Goal: Task Accomplishment & Management: Manage account settings

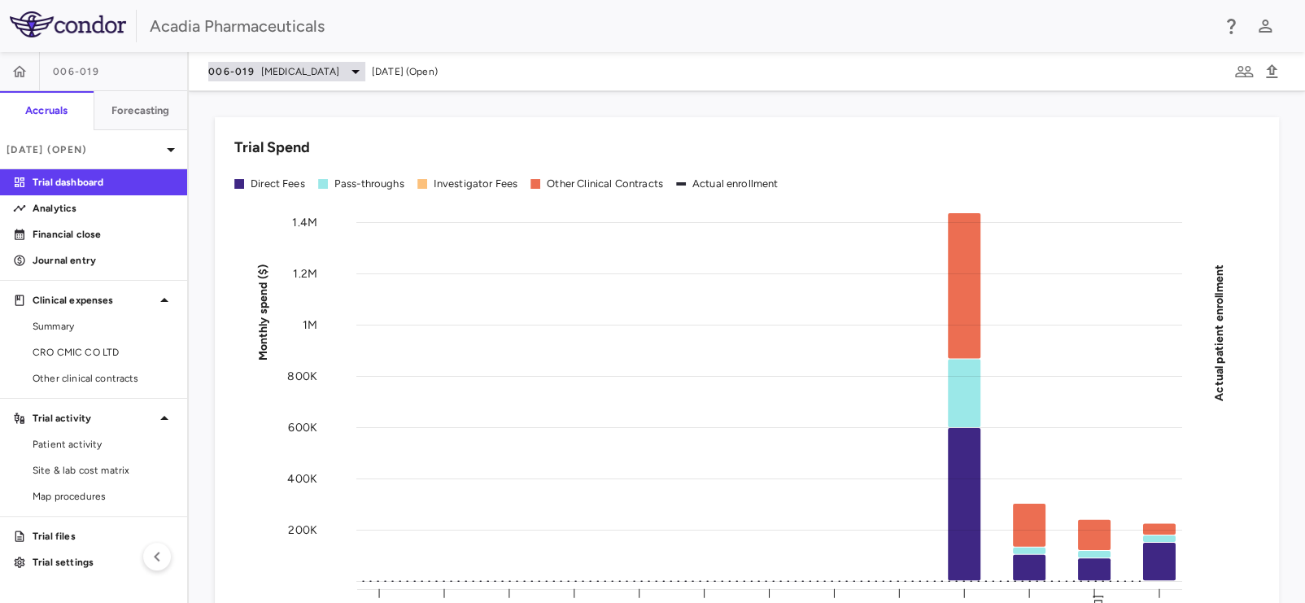
click at [312, 77] on span "Rett Syndrome" at bounding box center [300, 71] width 78 height 15
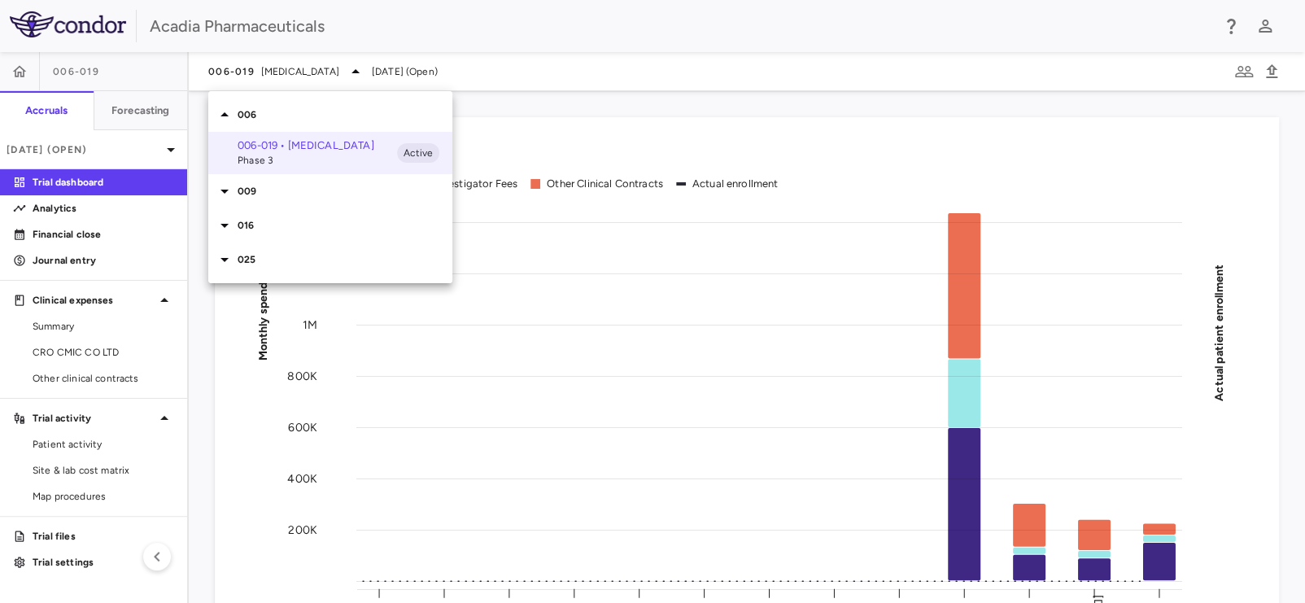
click at [217, 192] on icon at bounding box center [225, 191] width 20 height 20
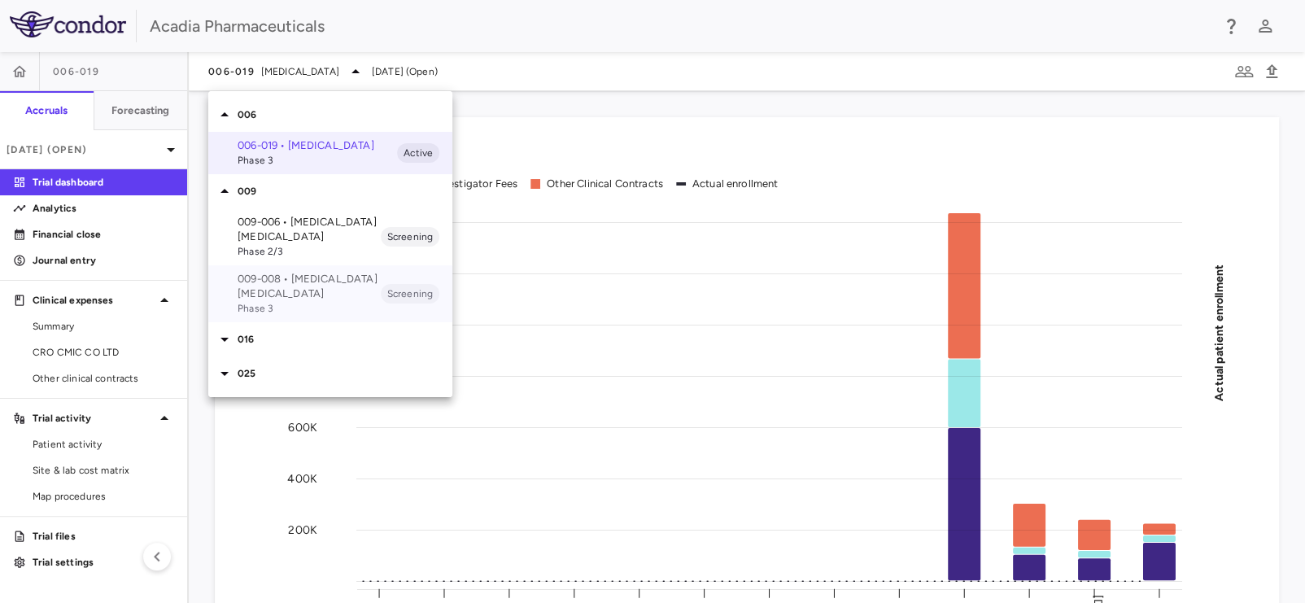
click at [273, 288] on p "009-008 • Alzheimer's Disease Psychosis" at bounding box center [309, 286] width 143 height 29
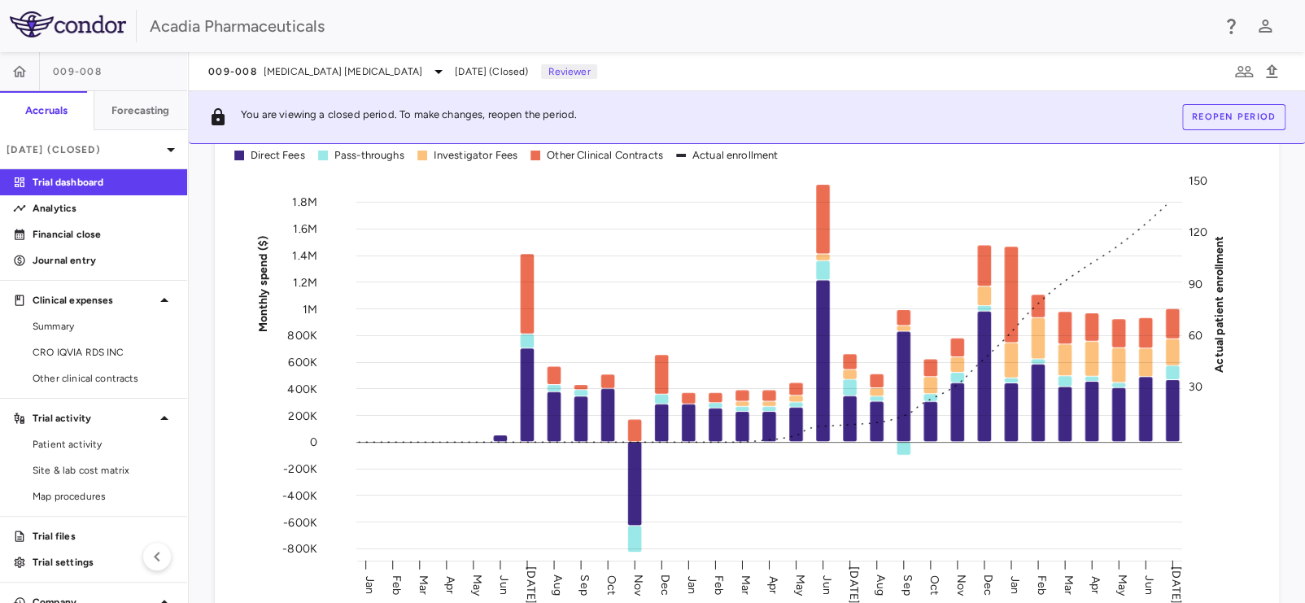
scroll to position [163, 0]
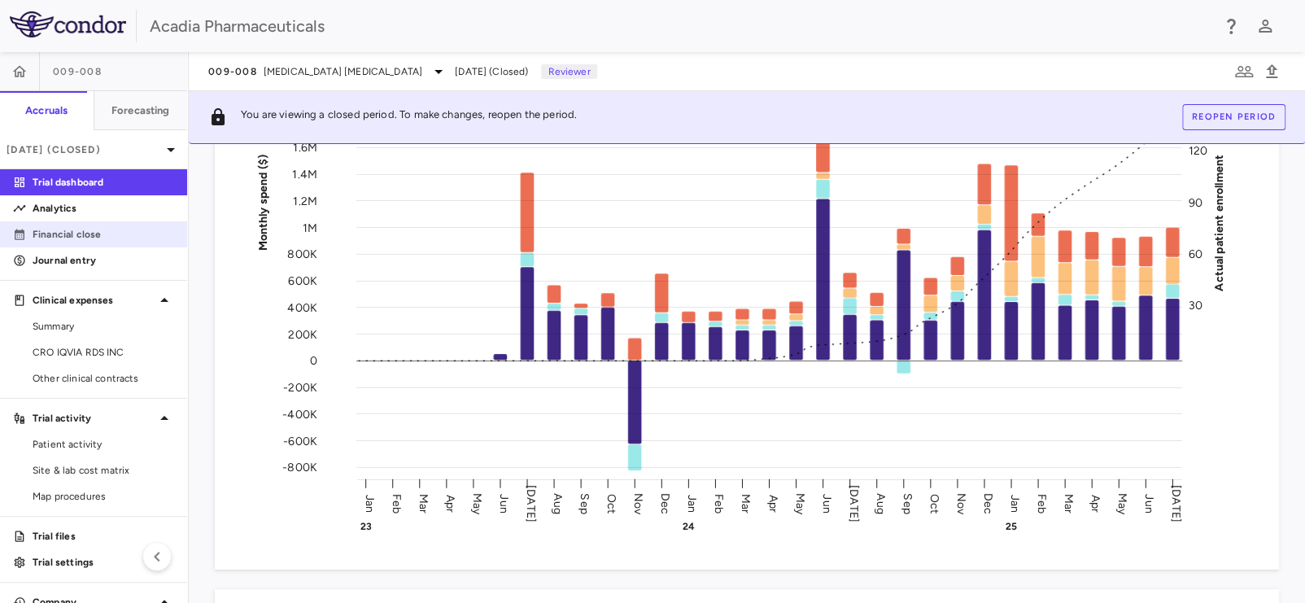
click at [95, 240] on p "Financial close" at bounding box center [104, 234] width 142 height 15
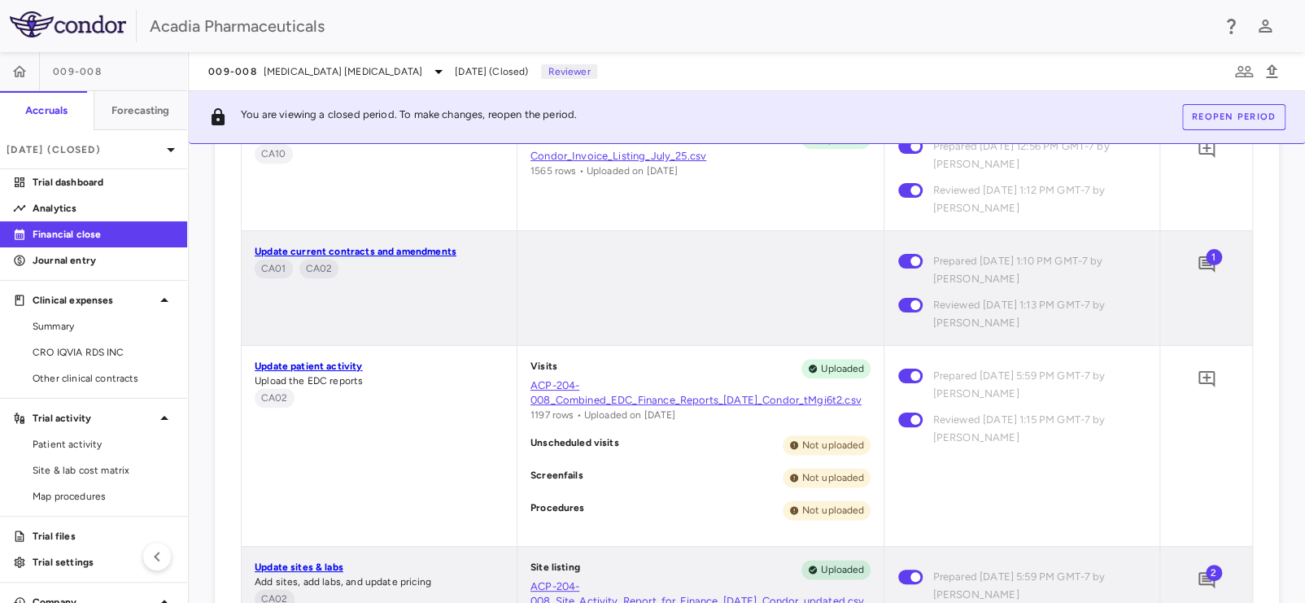
scroll to position [731, 0]
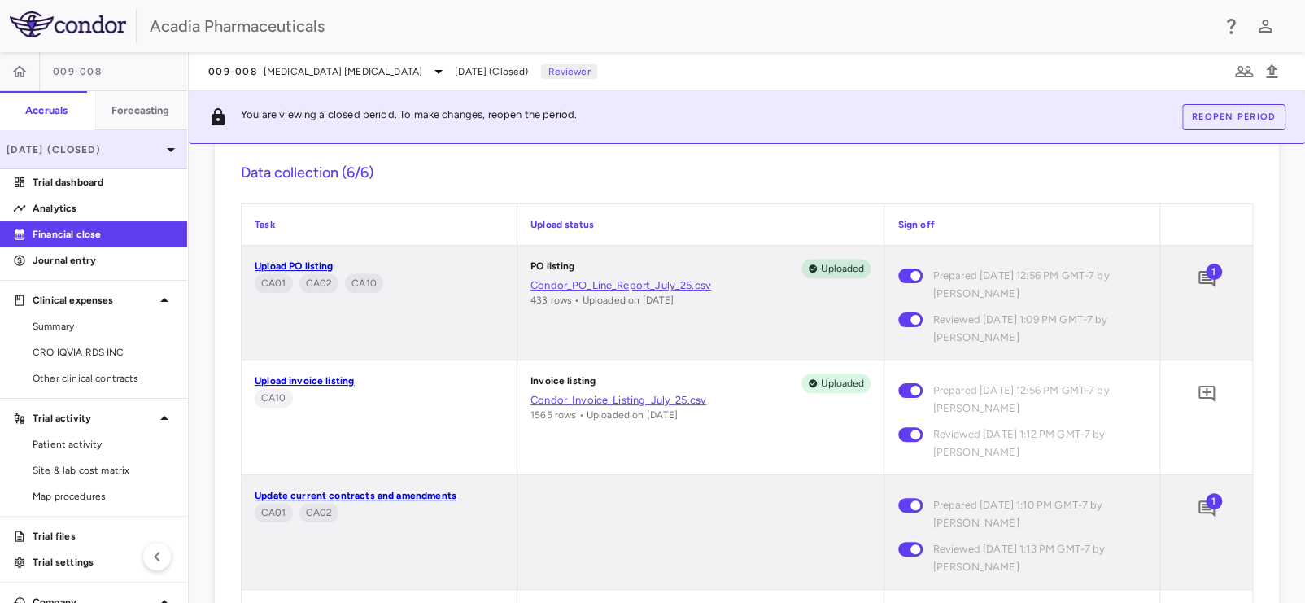
click at [128, 152] on p "Jul 2025 (Closed)" at bounding box center [84, 149] width 155 height 15
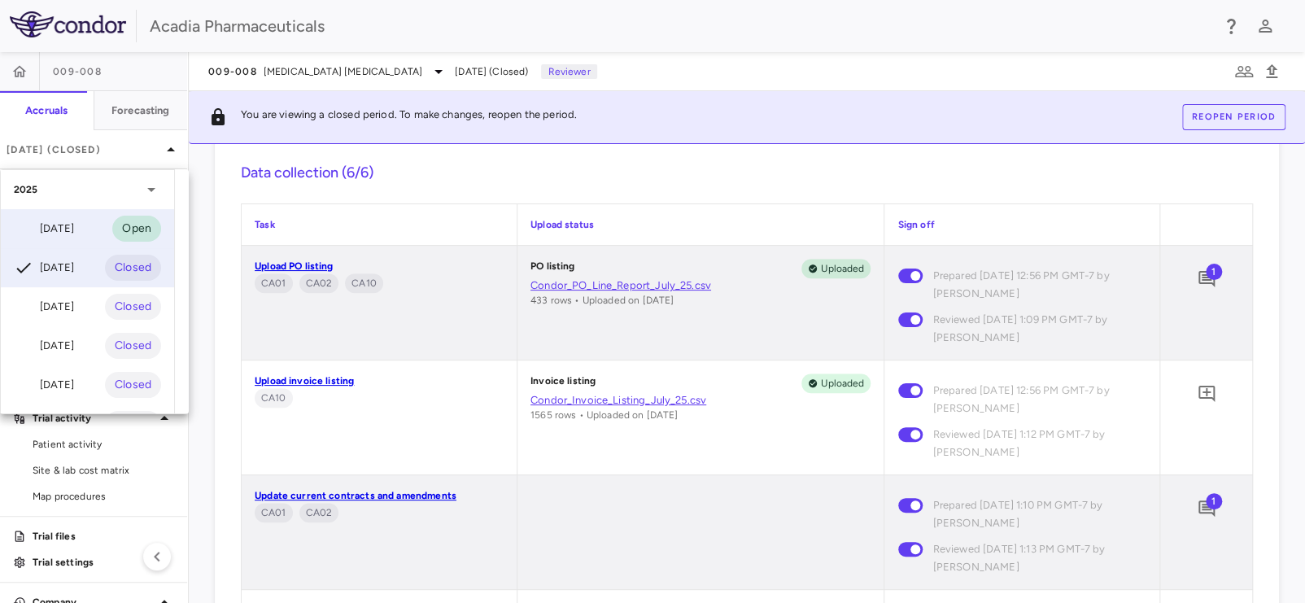
click at [87, 230] on div "Aug 2025 Open" at bounding box center [87, 228] width 173 height 39
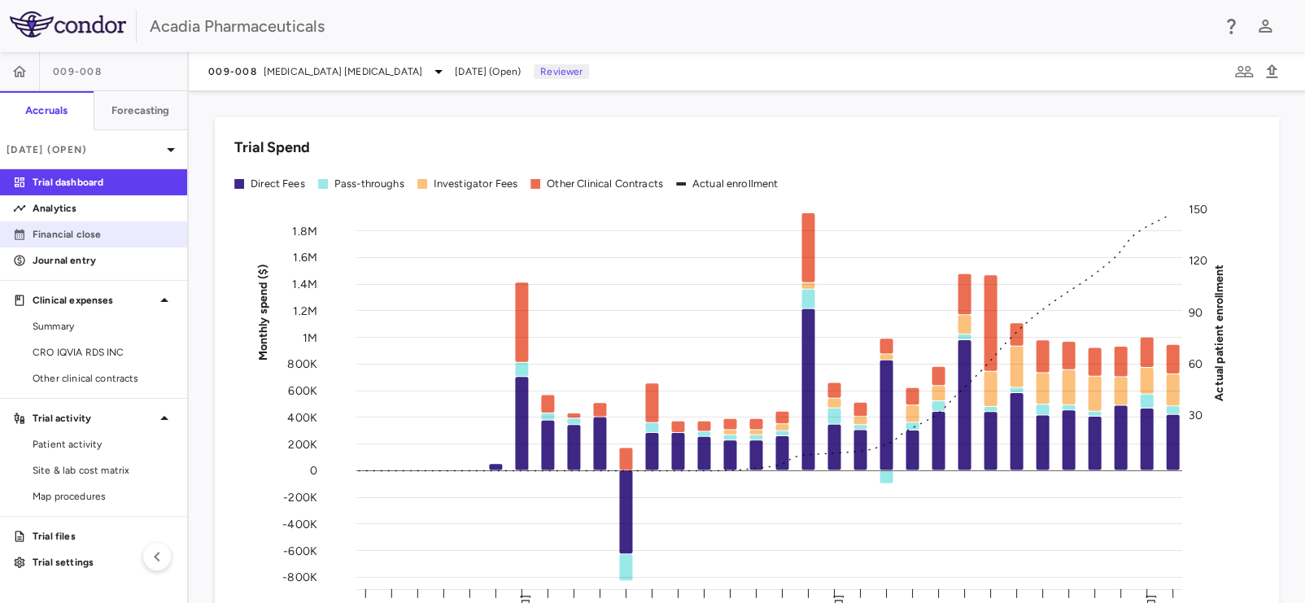
click at [63, 241] on p "Financial close" at bounding box center [104, 234] width 142 height 15
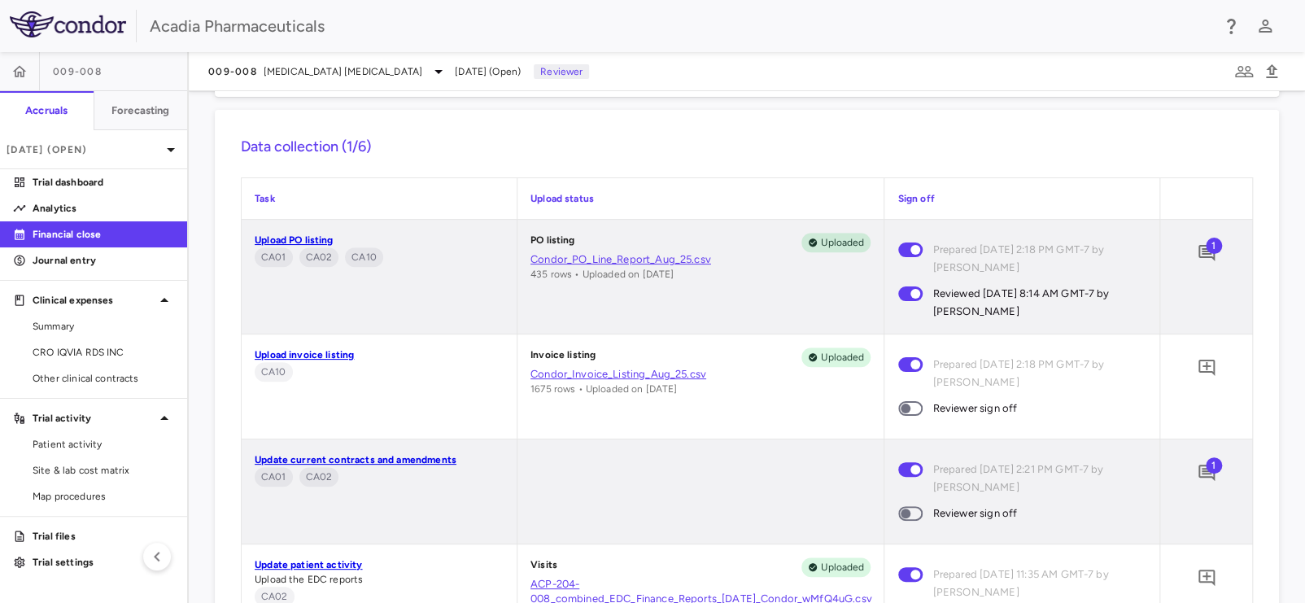
scroll to position [814, 0]
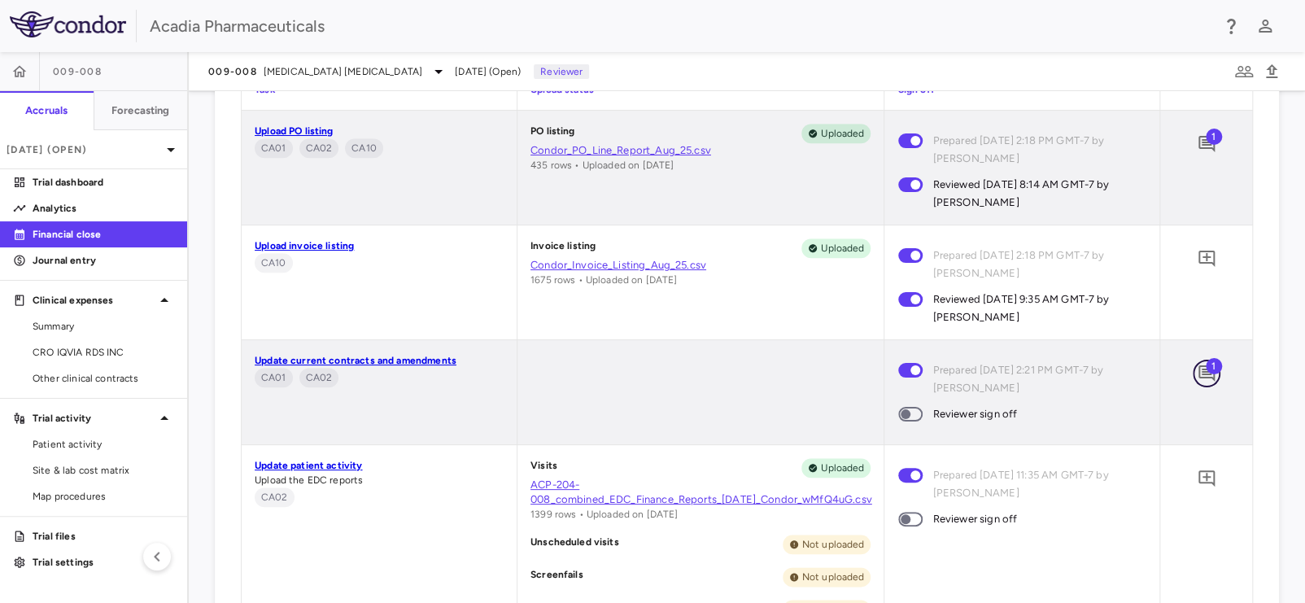
click at [1197, 374] on icon "Add comment" at bounding box center [1207, 374] width 20 height 20
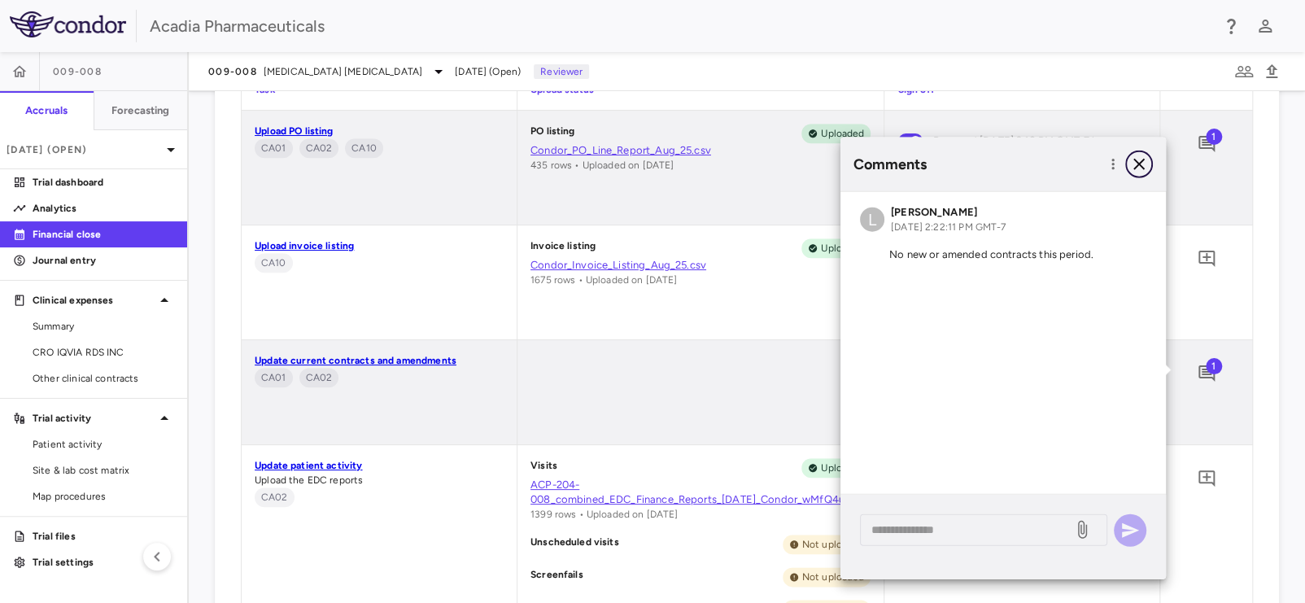
click at [1144, 161] on icon "button" at bounding box center [1139, 165] width 20 height 20
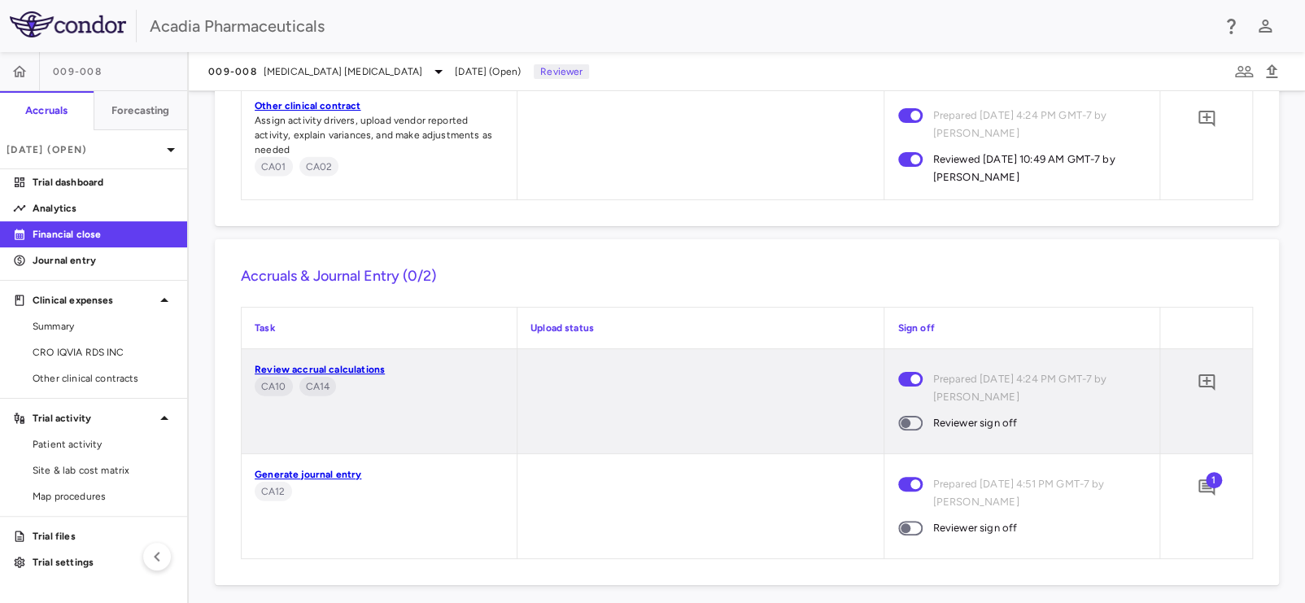
scroll to position [1884, 0]
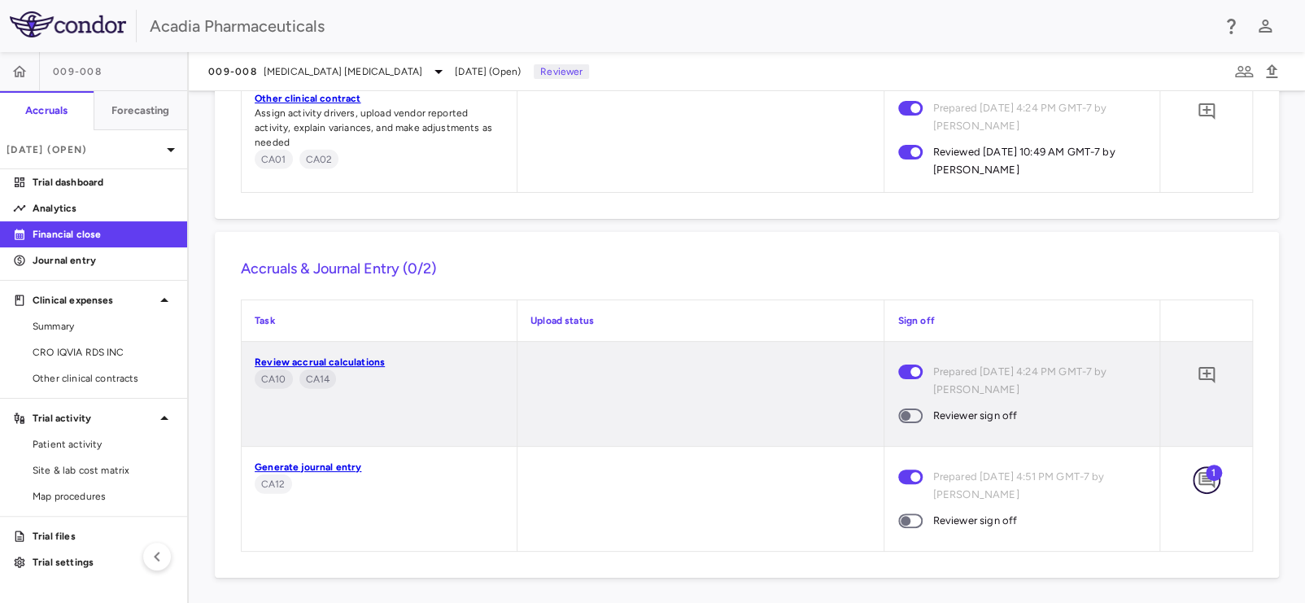
click at [1197, 485] on icon "Add comment" at bounding box center [1207, 480] width 20 height 20
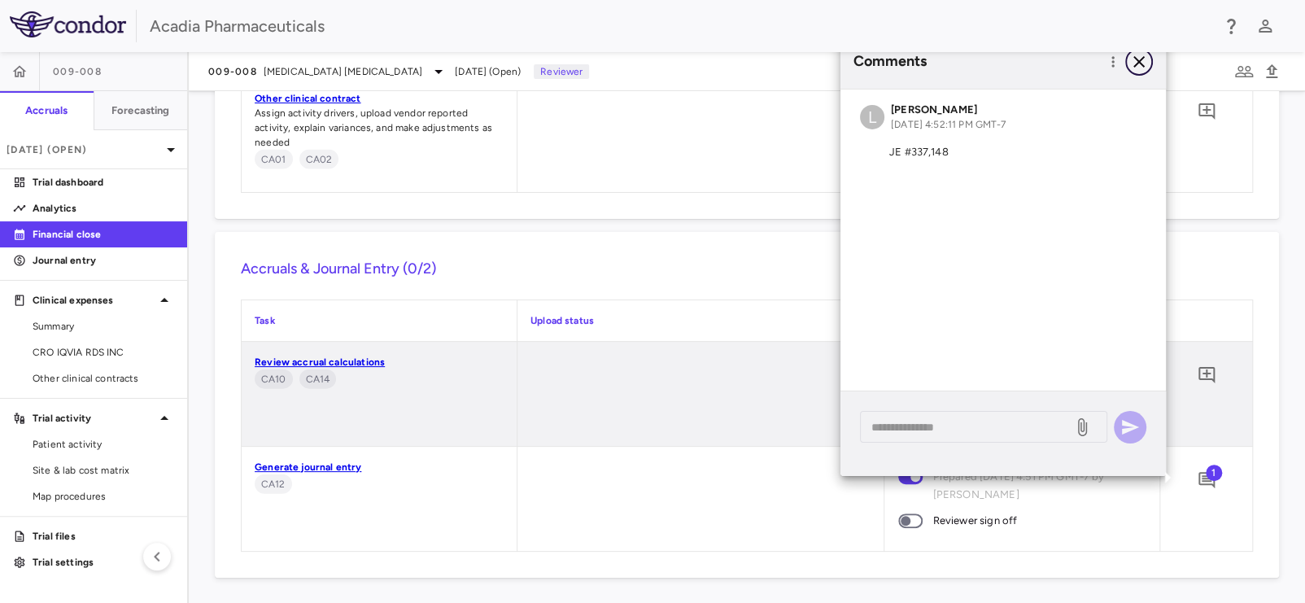
click at [1134, 61] on icon "button" at bounding box center [1139, 61] width 20 height 20
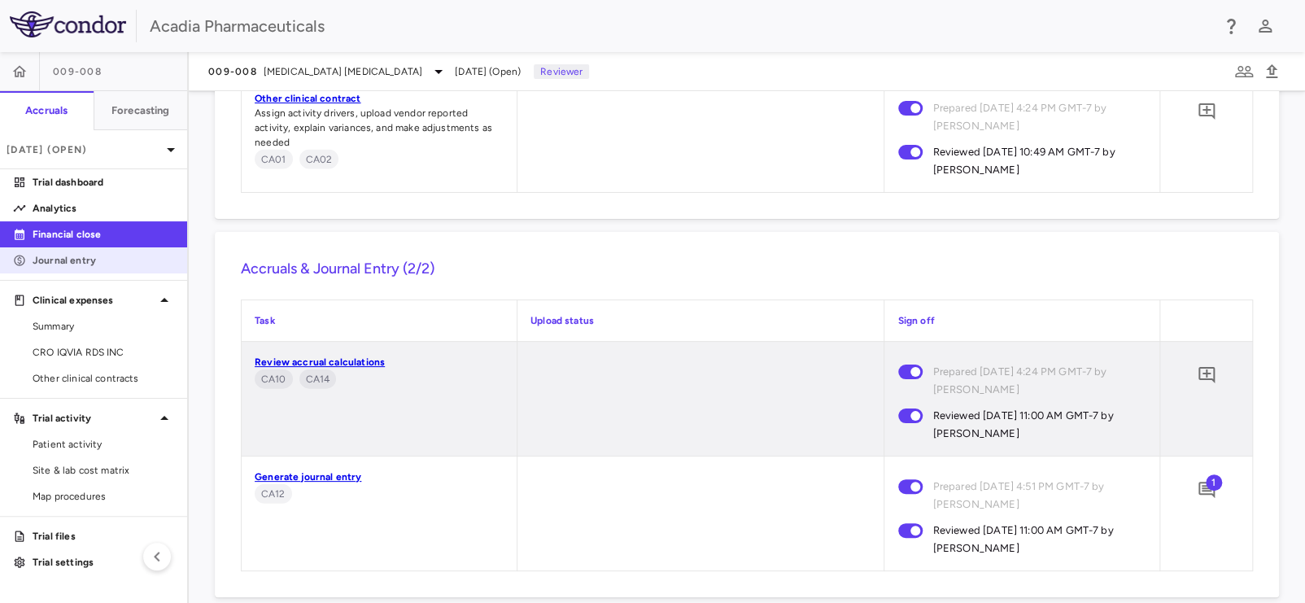
click at [49, 255] on p "Journal entry" at bounding box center [104, 260] width 142 height 15
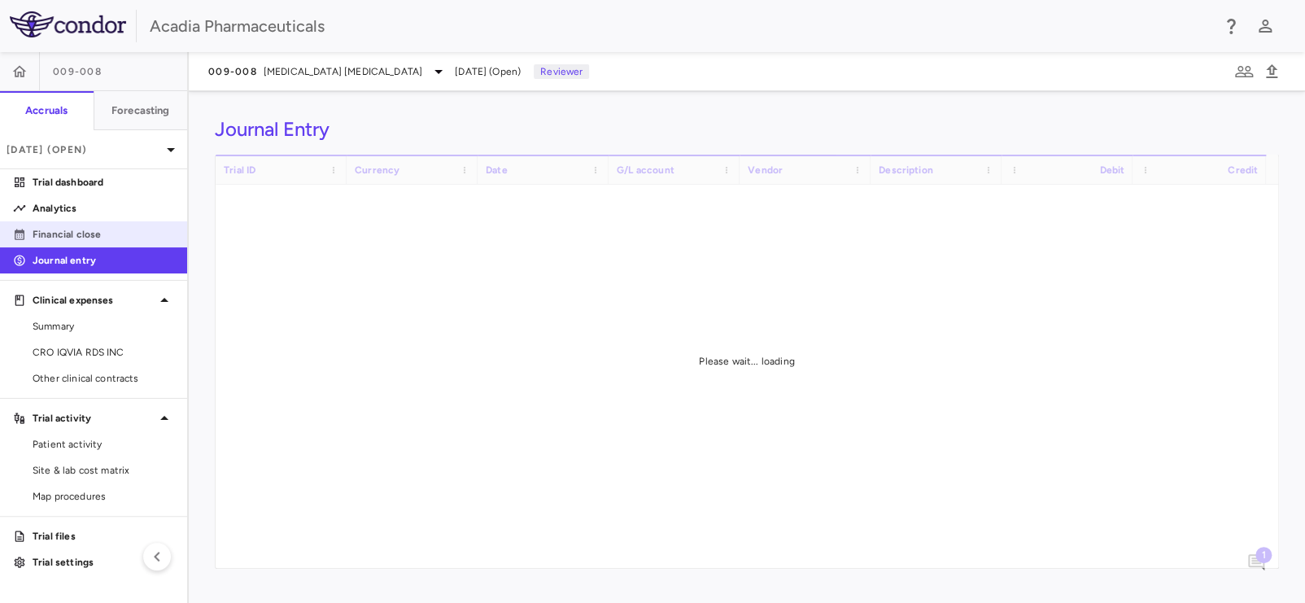
click at [97, 236] on p "Financial close" at bounding box center [104, 234] width 142 height 15
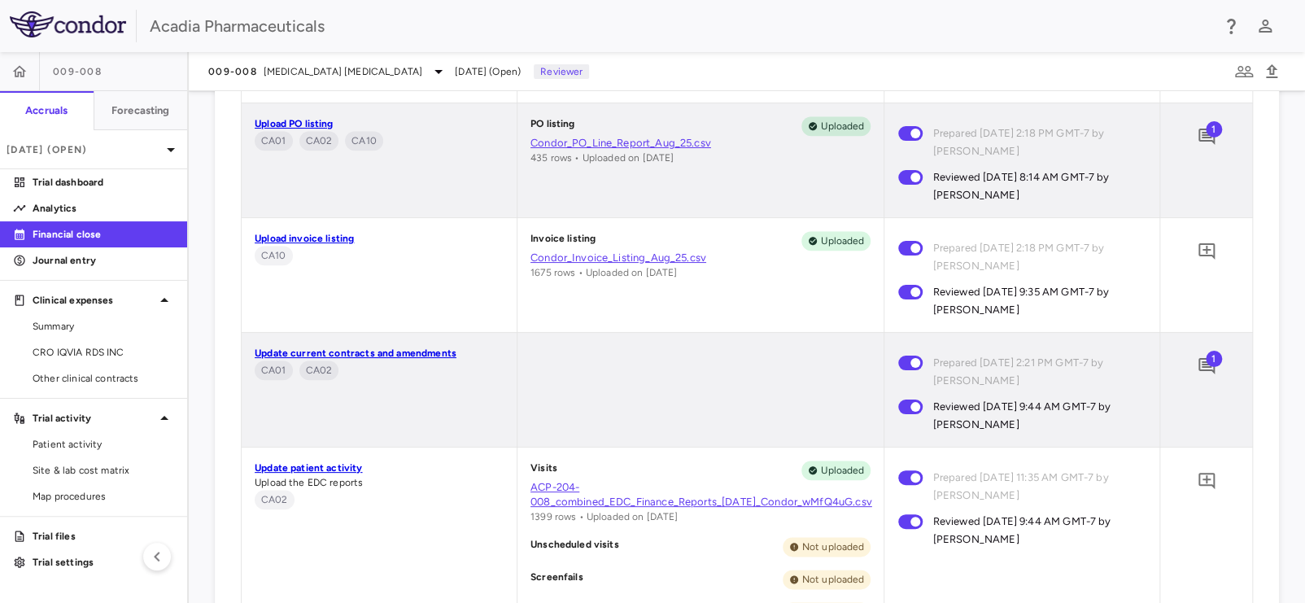
scroll to position [439, 0]
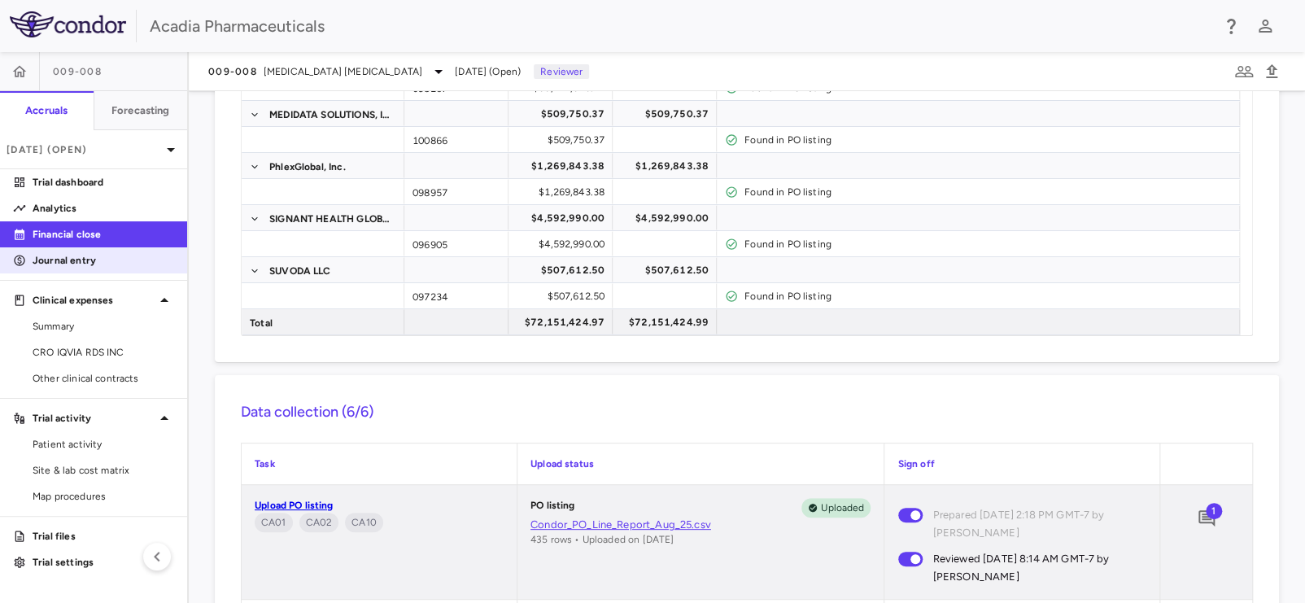
click at [111, 268] on link "Journal entry" at bounding box center [93, 260] width 187 height 24
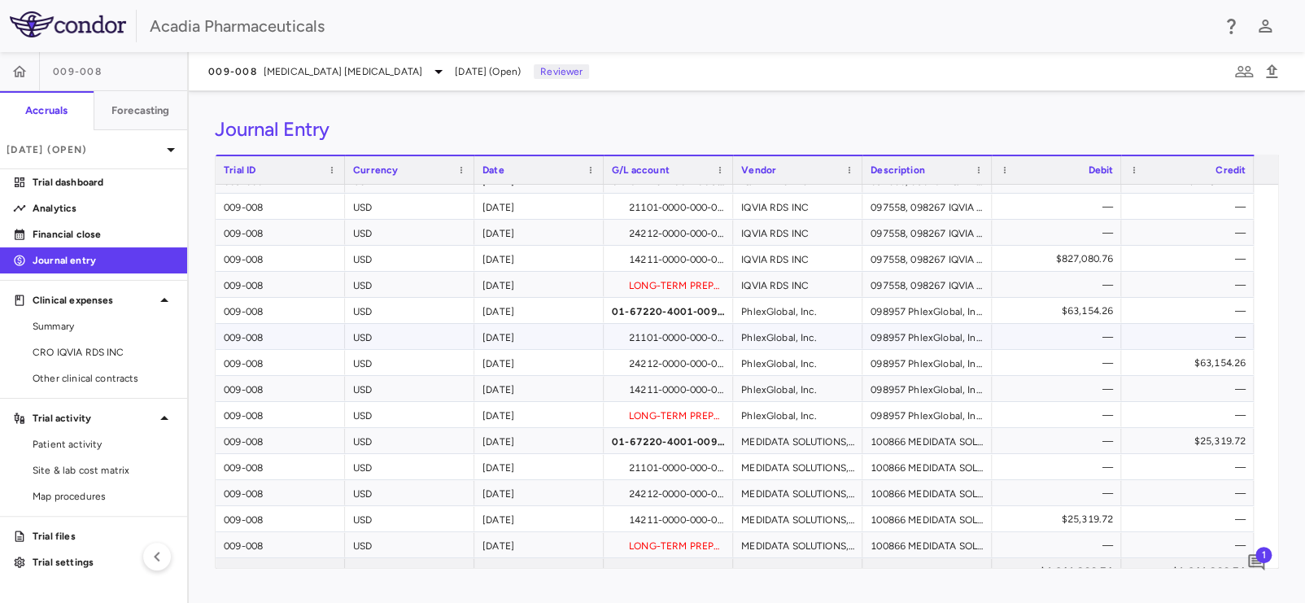
scroll to position [945, 0]
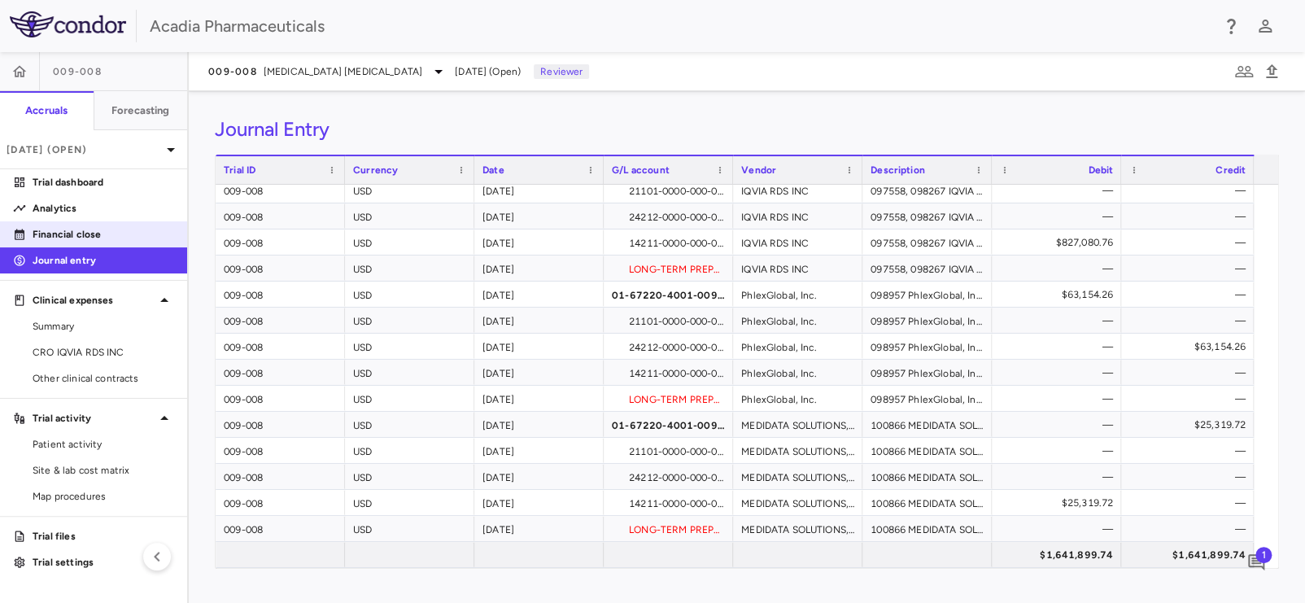
click at [60, 229] on p "Financial close" at bounding box center [104, 234] width 142 height 15
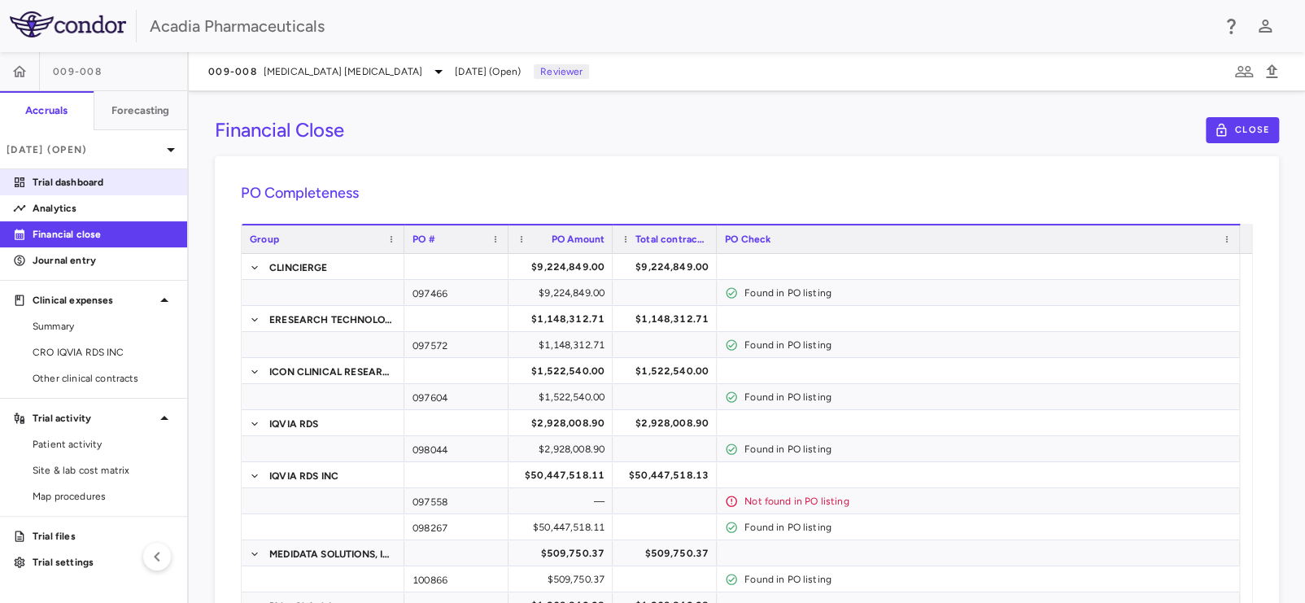
click at [94, 183] on p "Trial dashboard" at bounding box center [104, 182] width 142 height 15
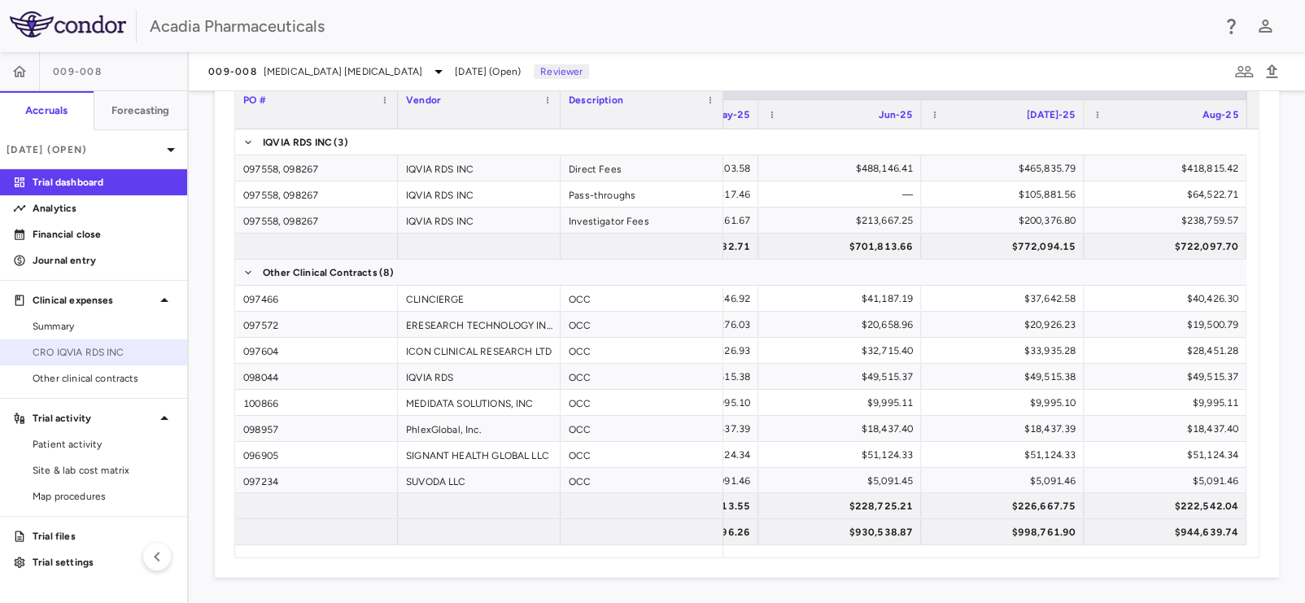
click at [81, 356] on span "CRO IQVIA RDS INC" at bounding box center [104, 352] width 142 height 15
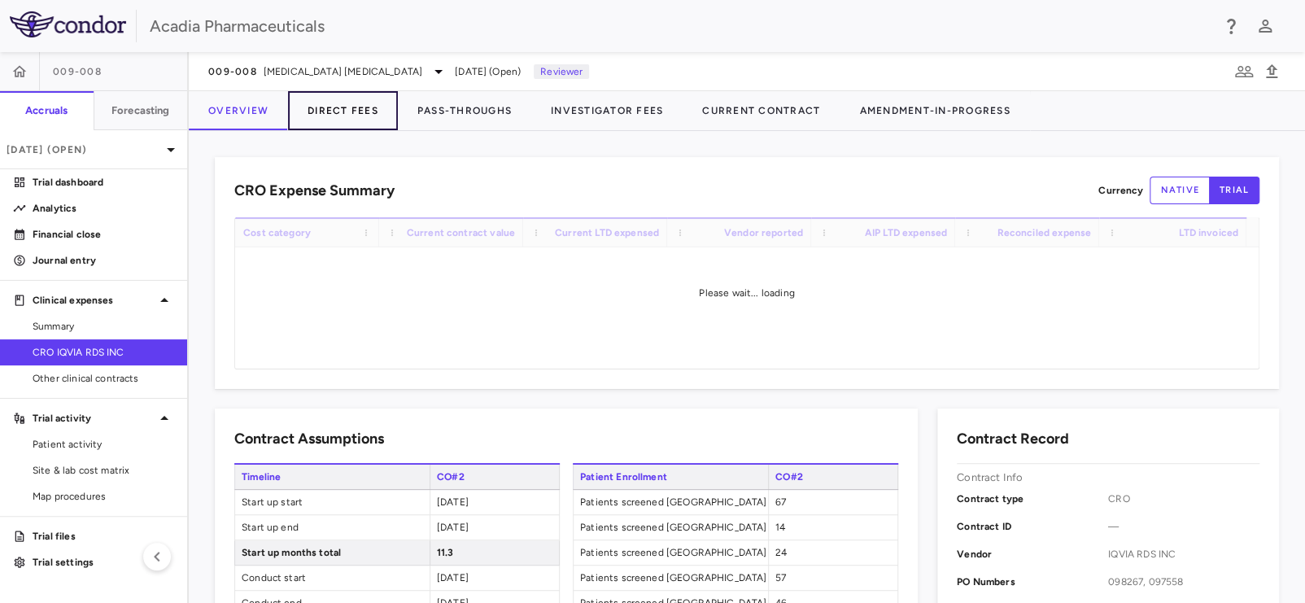
click at [361, 111] on button "Direct Fees" at bounding box center [343, 110] width 110 height 39
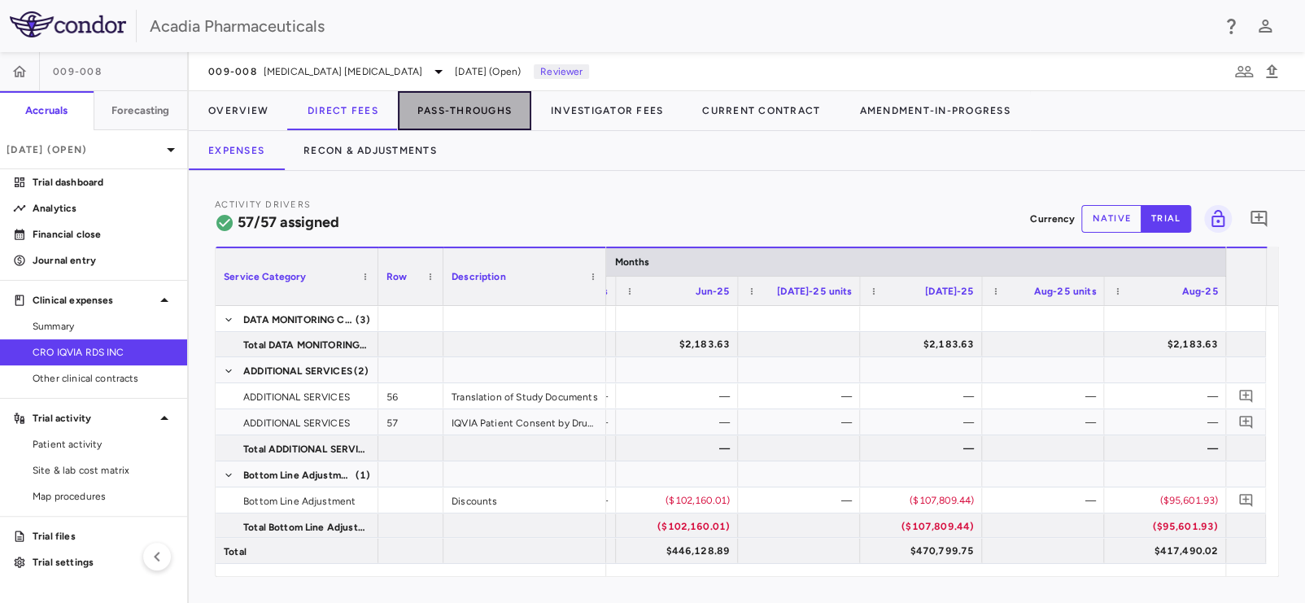
click at [481, 115] on button "Pass-Throughs" at bounding box center [464, 110] width 133 height 39
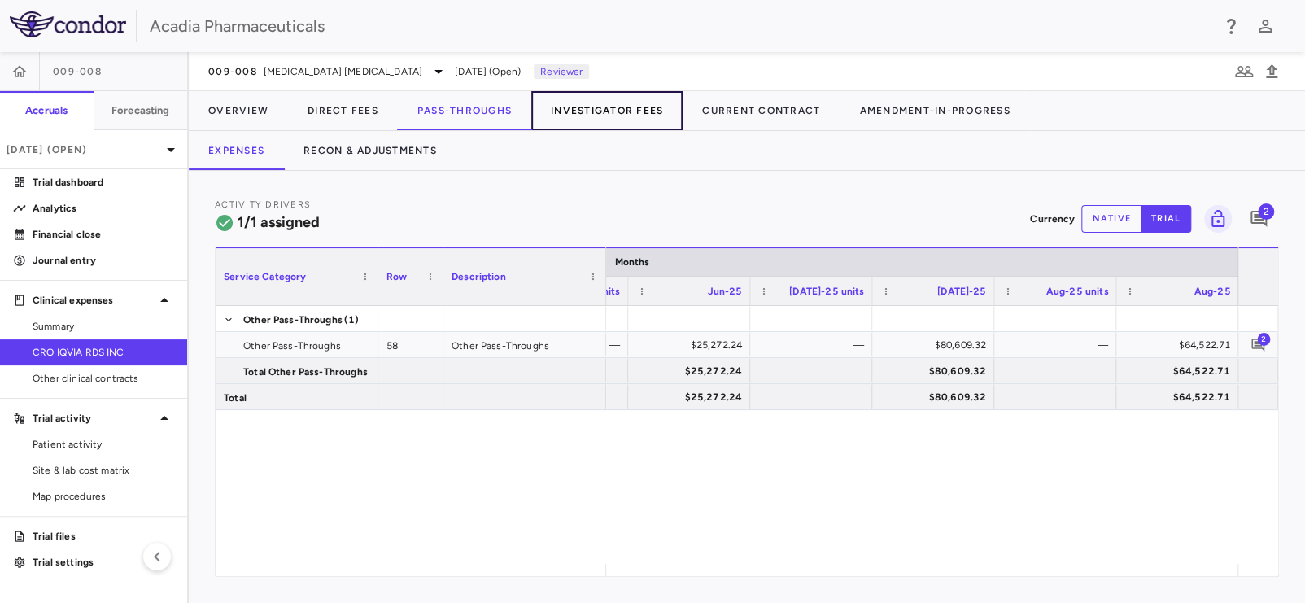
click at [608, 115] on button "Investigator Fees" at bounding box center [606, 110] width 151 height 39
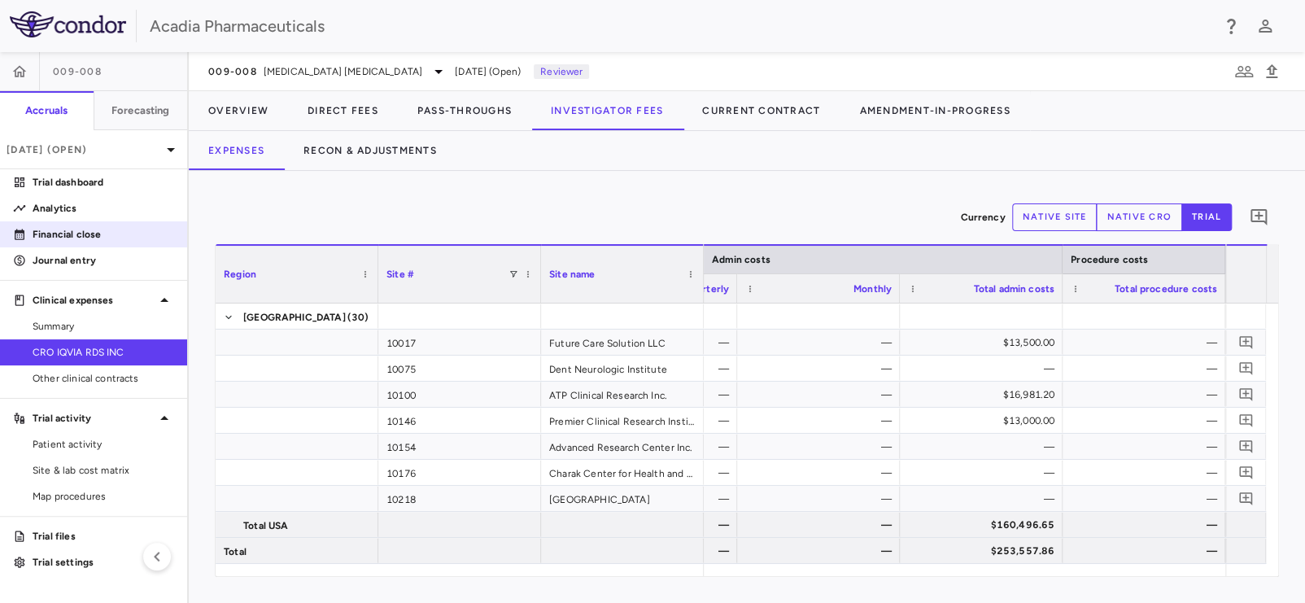
click at [90, 225] on link "Financial close" at bounding box center [93, 234] width 187 height 24
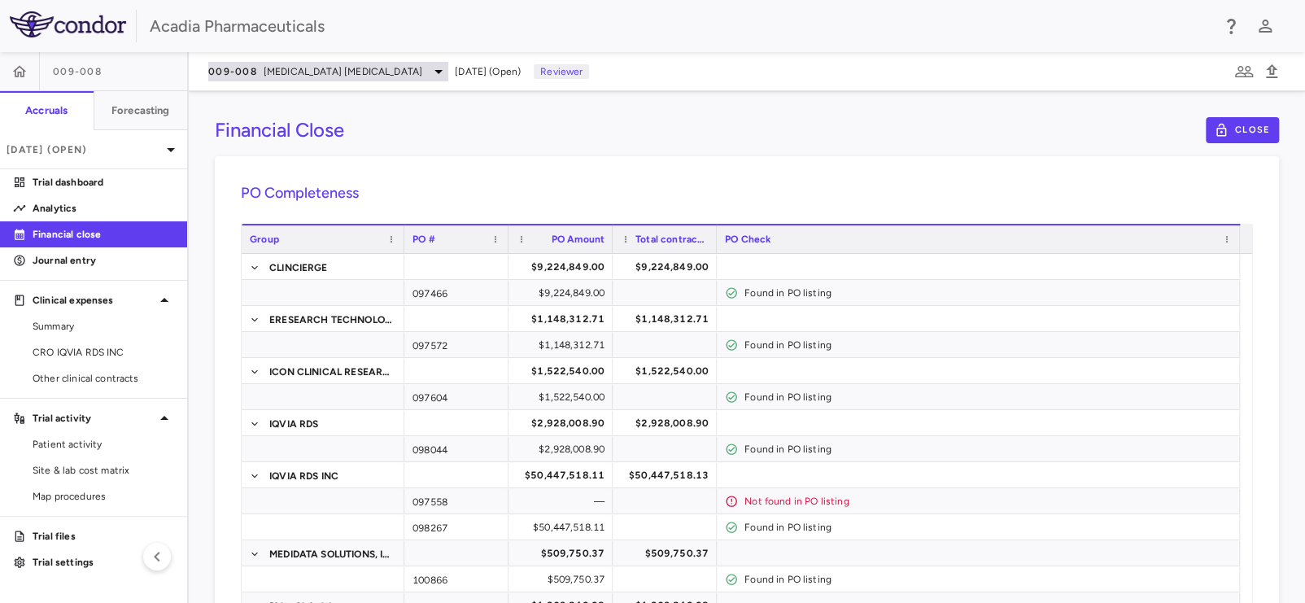
click at [271, 66] on span "Alzheimer's Disease Psychosis" at bounding box center [343, 71] width 159 height 15
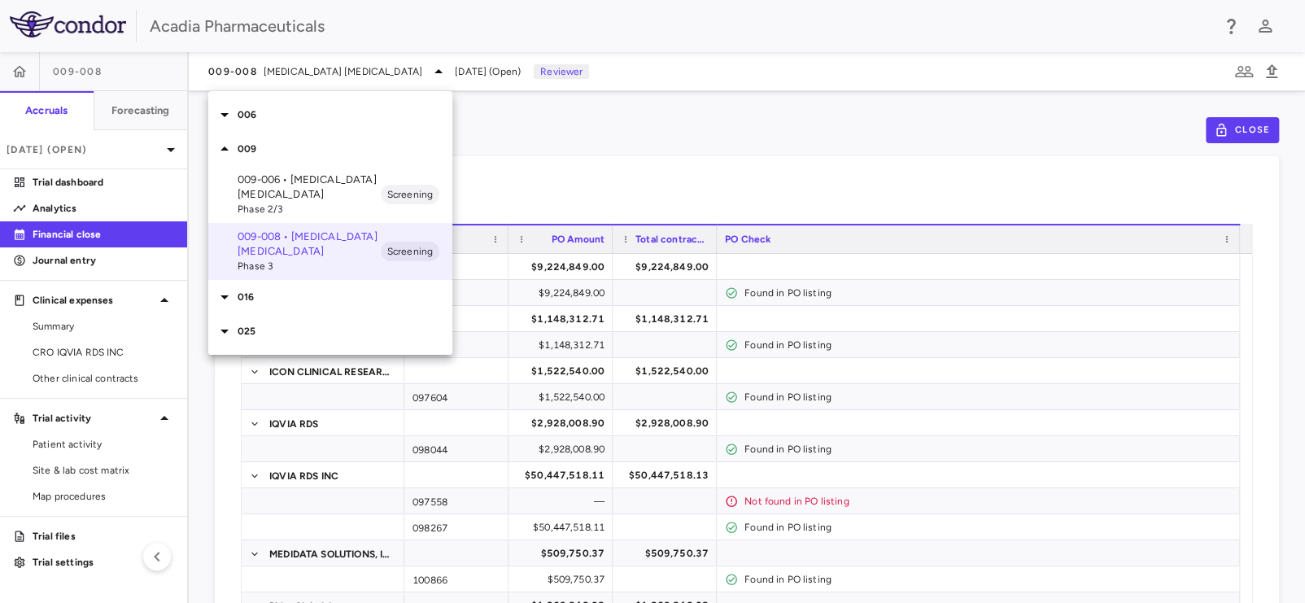
click at [263, 177] on p "009-006 • Alzheimer's Disease Psychosis" at bounding box center [309, 186] width 143 height 29
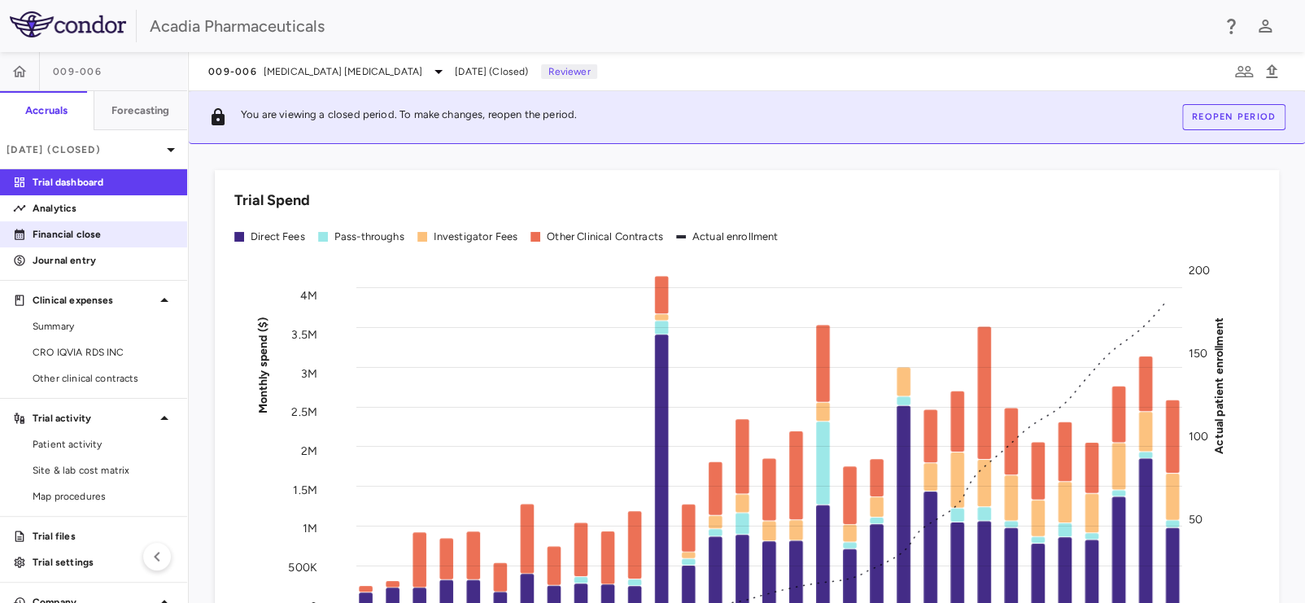
click at [78, 238] on p "Financial close" at bounding box center [104, 234] width 142 height 15
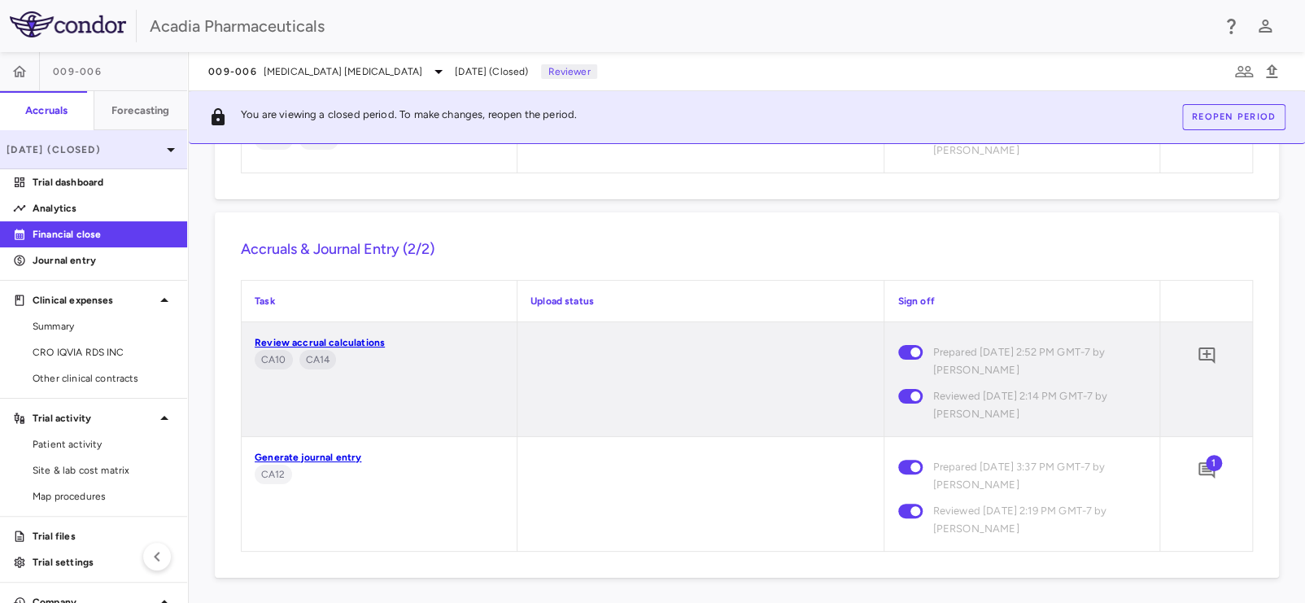
click at [111, 146] on p "Jul 2025 (Closed)" at bounding box center [84, 149] width 155 height 15
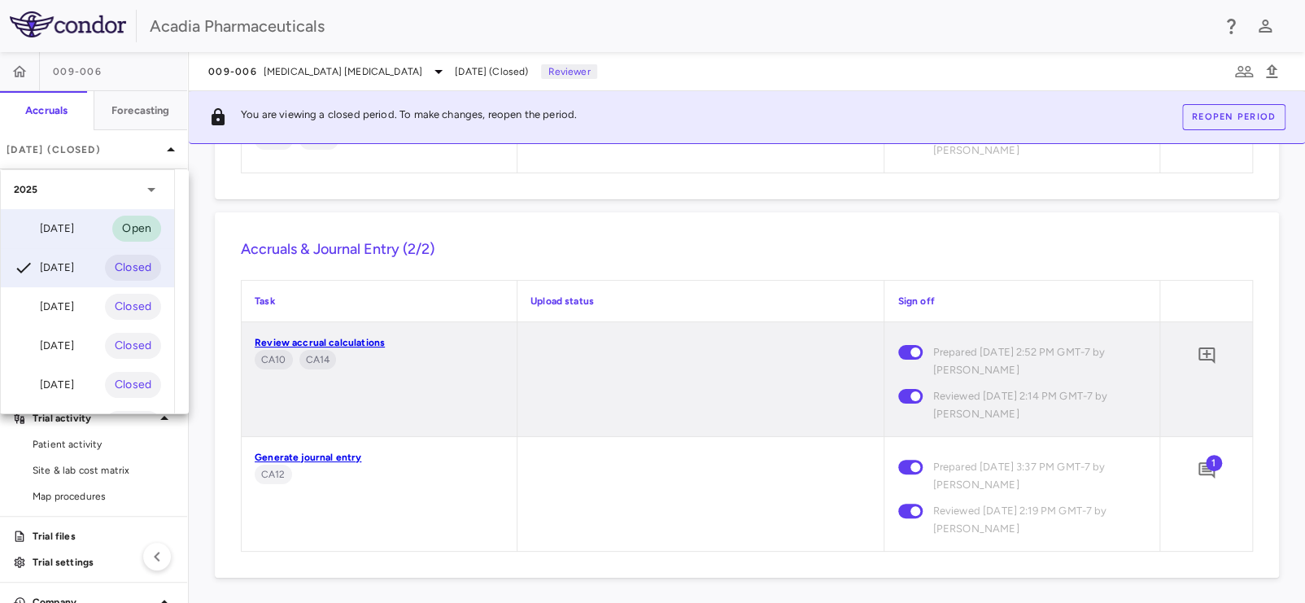
click at [72, 233] on div "Aug 2025" at bounding box center [44, 229] width 60 height 20
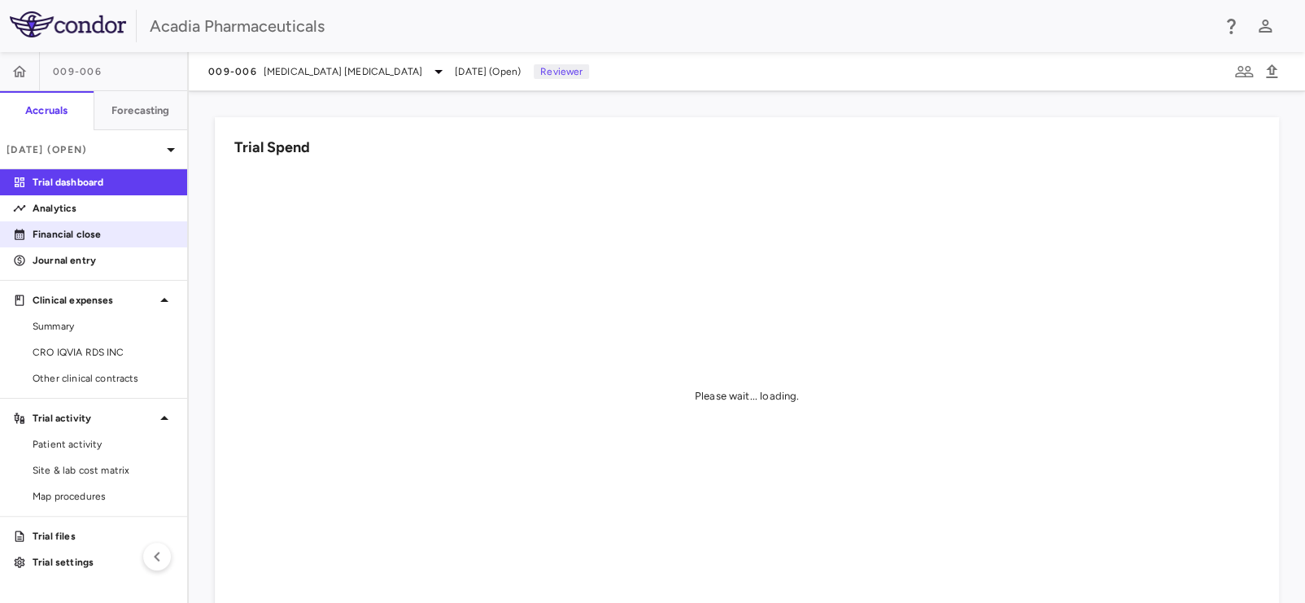
click at [127, 231] on p "Financial close" at bounding box center [104, 234] width 142 height 15
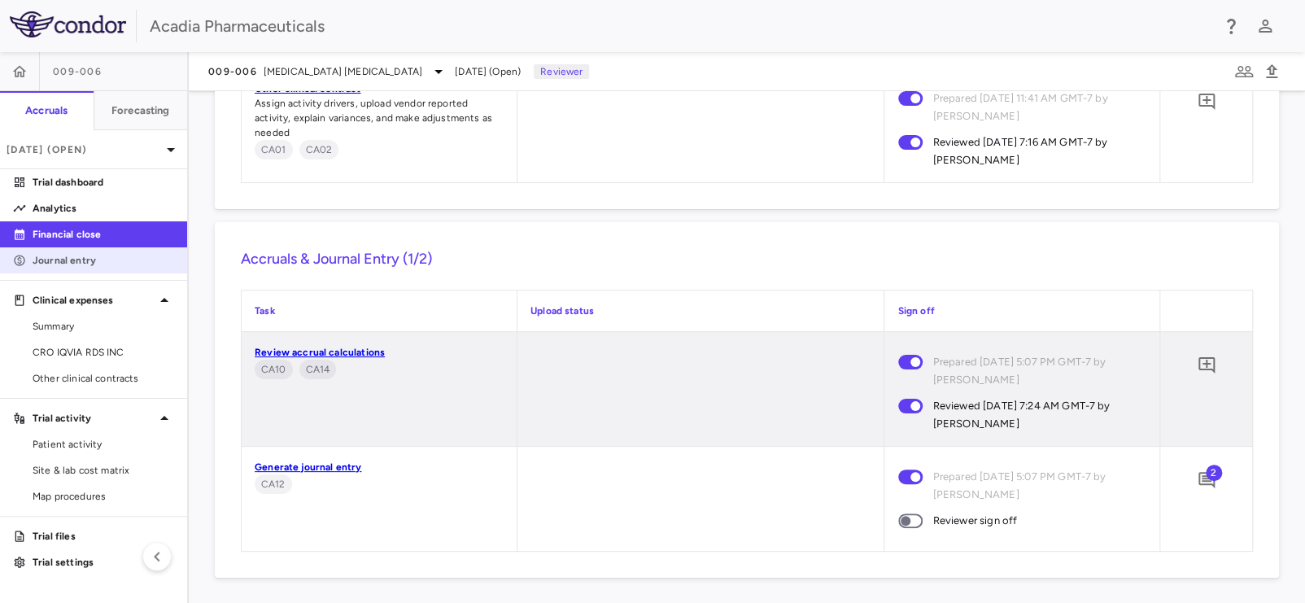
click at [89, 267] on p "Journal entry" at bounding box center [104, 260] width 142 height 15
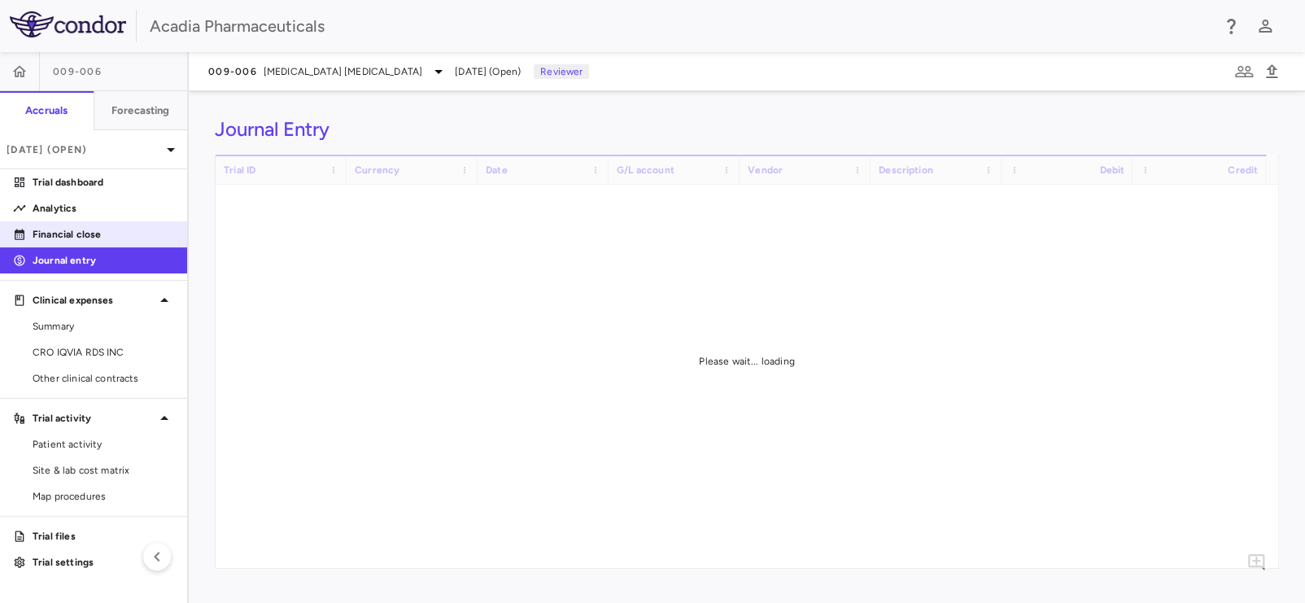
click at [94, 240] on p "Financial close" at bounding box center [104, 234] width 142 height 15
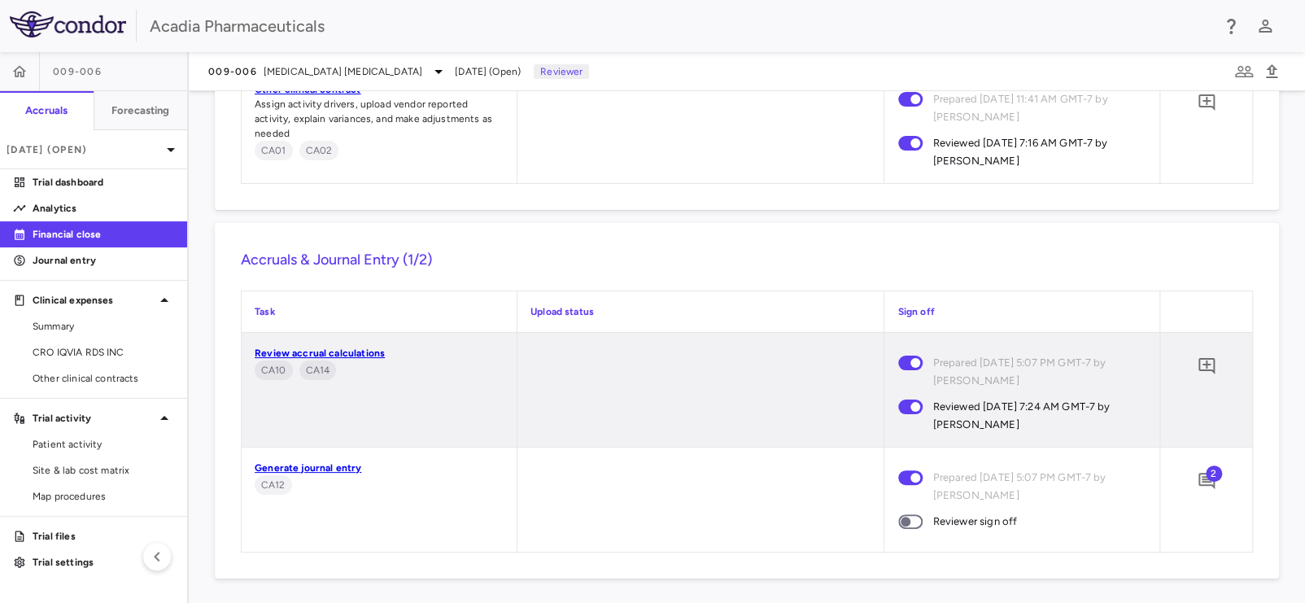
scroll to position [3014, 0]
click at [94, 264] on p "Journal entry" at bounding box center [104, 260] width 142 height 15
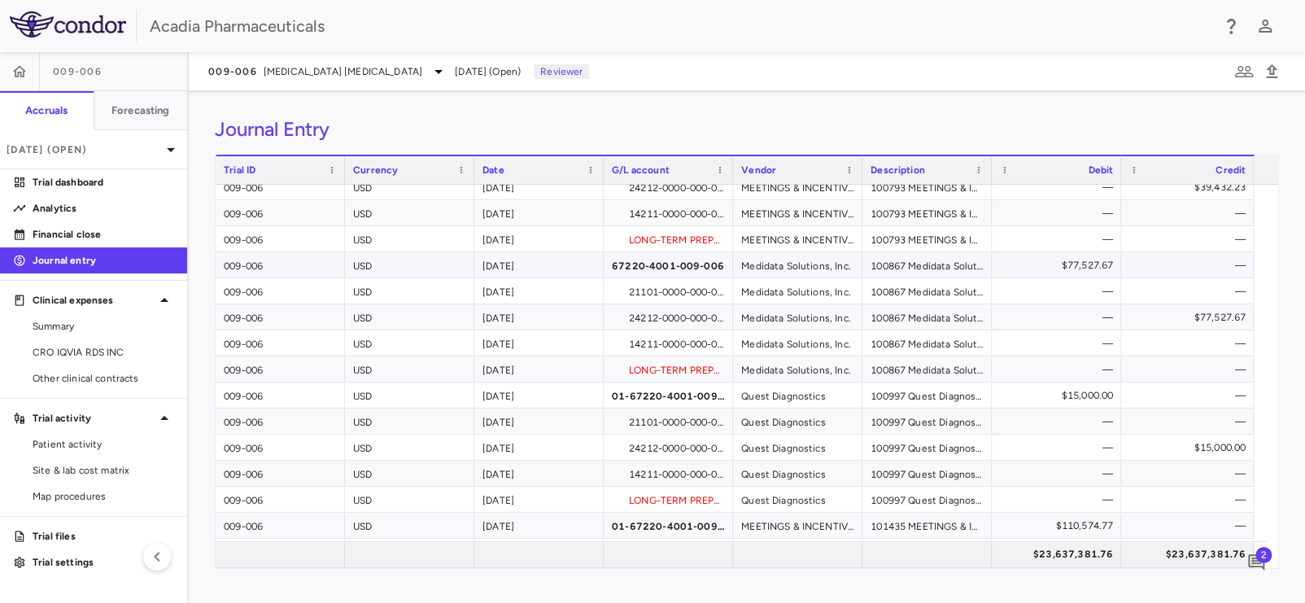
scroll to position [3796, 0]
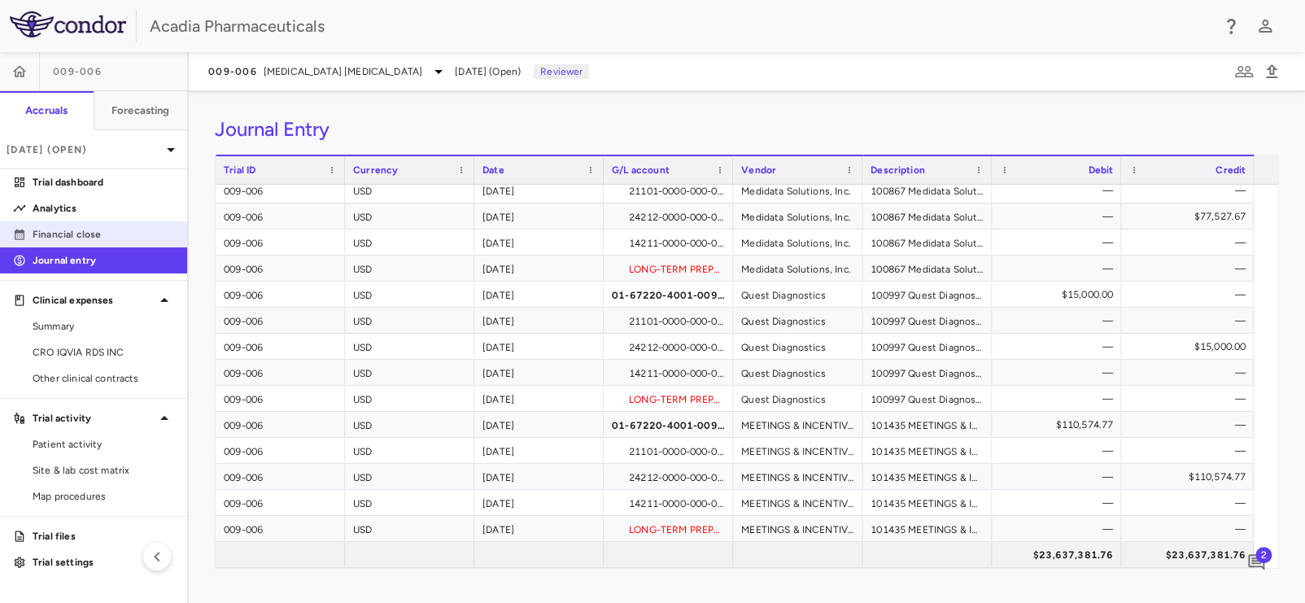
click at [98, 235] on p "Financial close" at bounding box center [104, 234] width 142 height 15
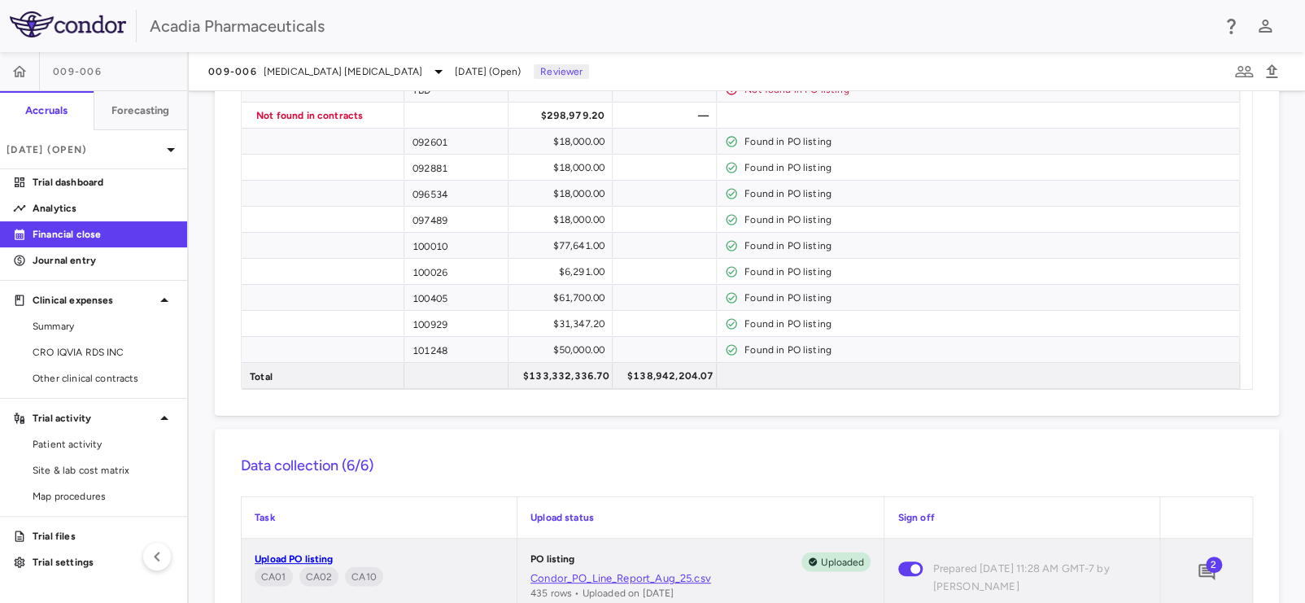
scroll to position [3023, 0]
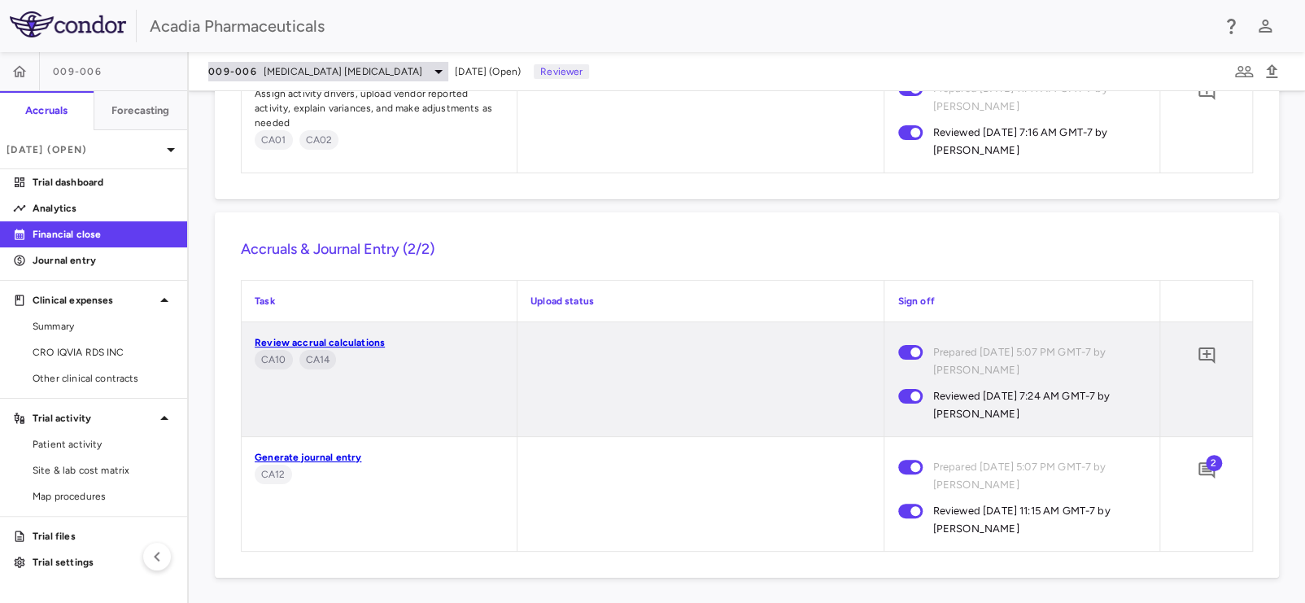
click at [242, 76] on span "009-006" at bounding box center [232, 71] width 49 height 13
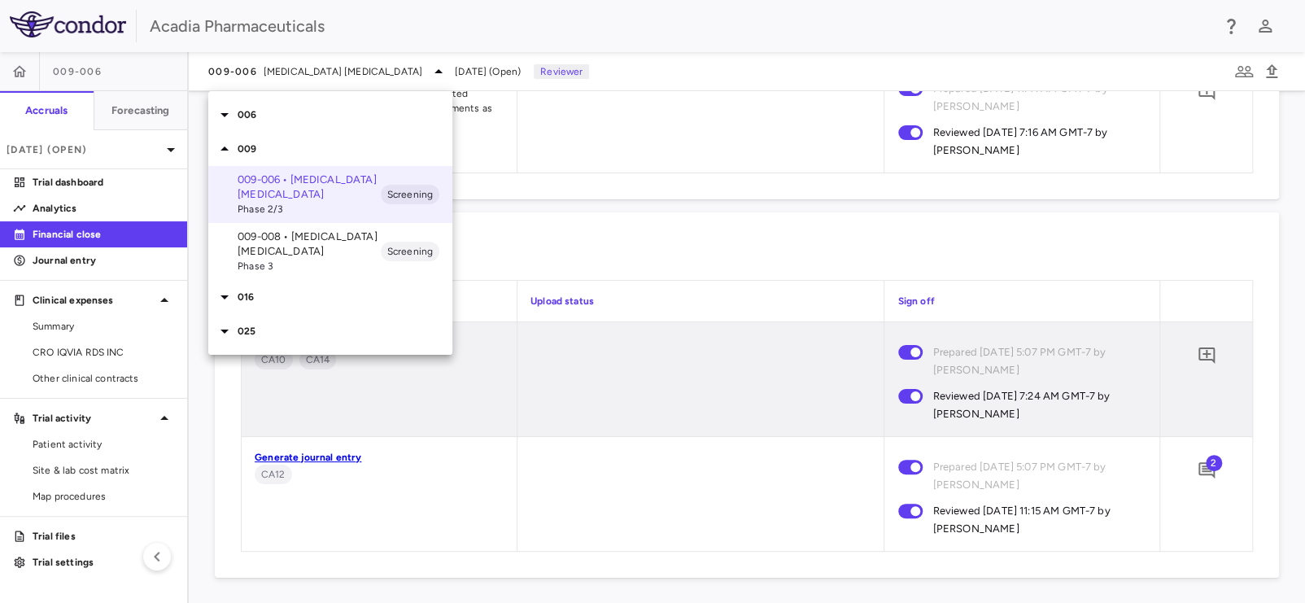
click at [228, 297] on icon at bounding box center [225, 297] width 20 height 20
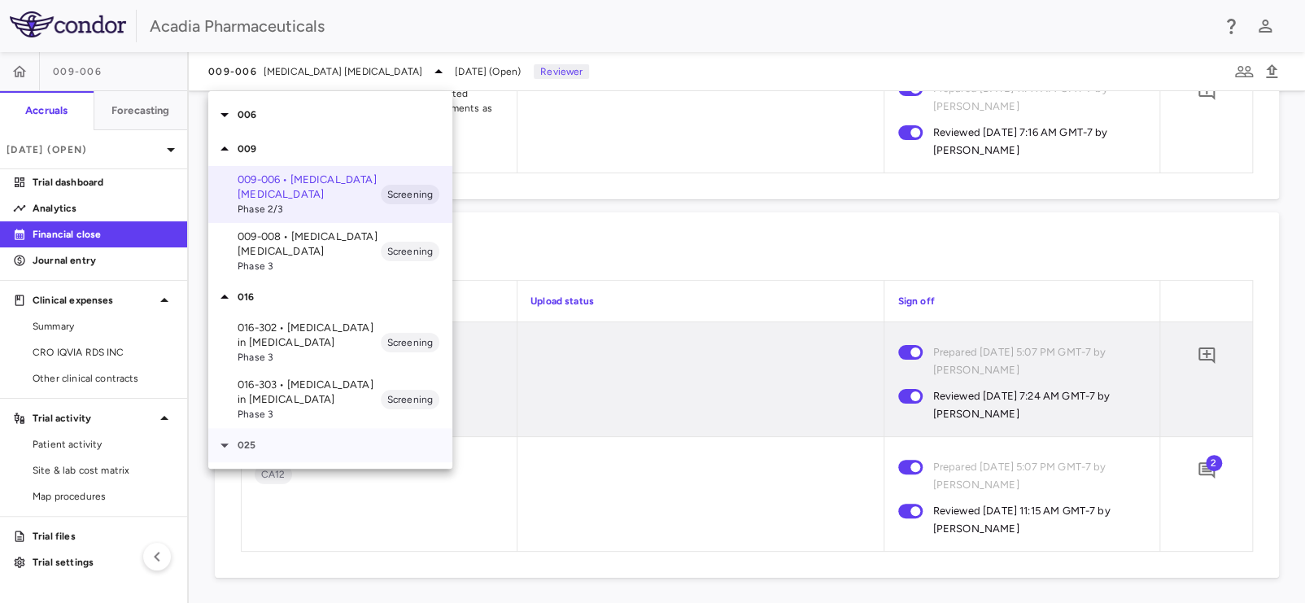
click at [231, 444] on icon at bounding box center [225, 445] width 20 height 20
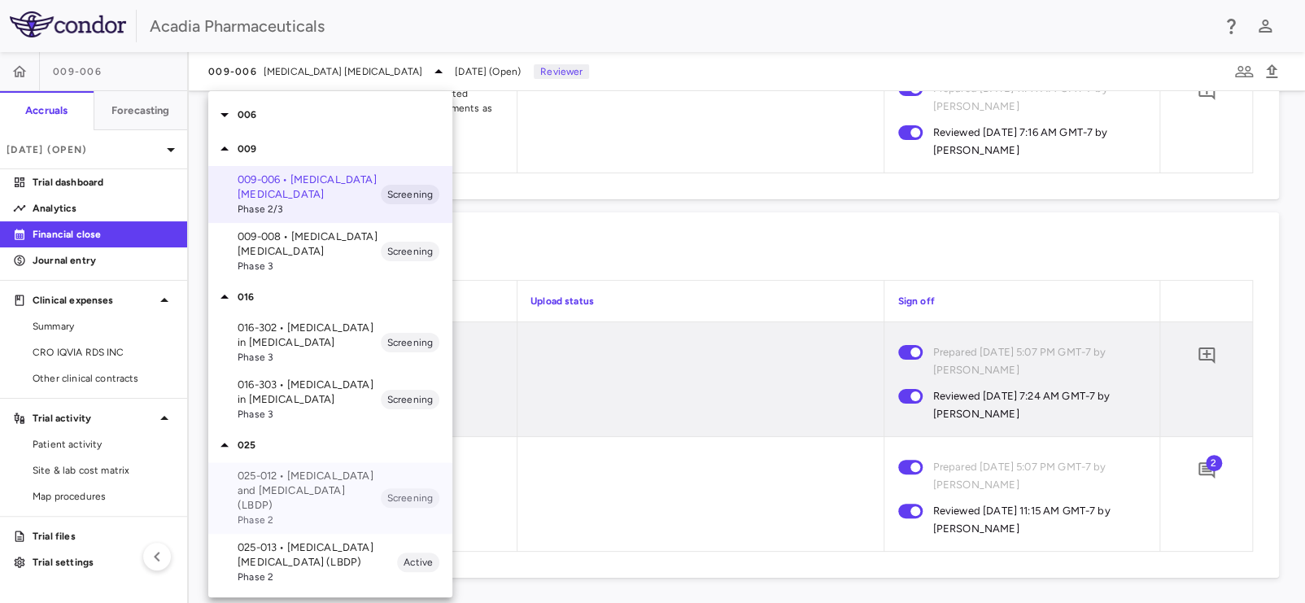
click at [308, 501] on p "025-012 • Lewy Body Dementia and Psychosis (LBDP)" at bounding box center [309, 491] width 143 height 44
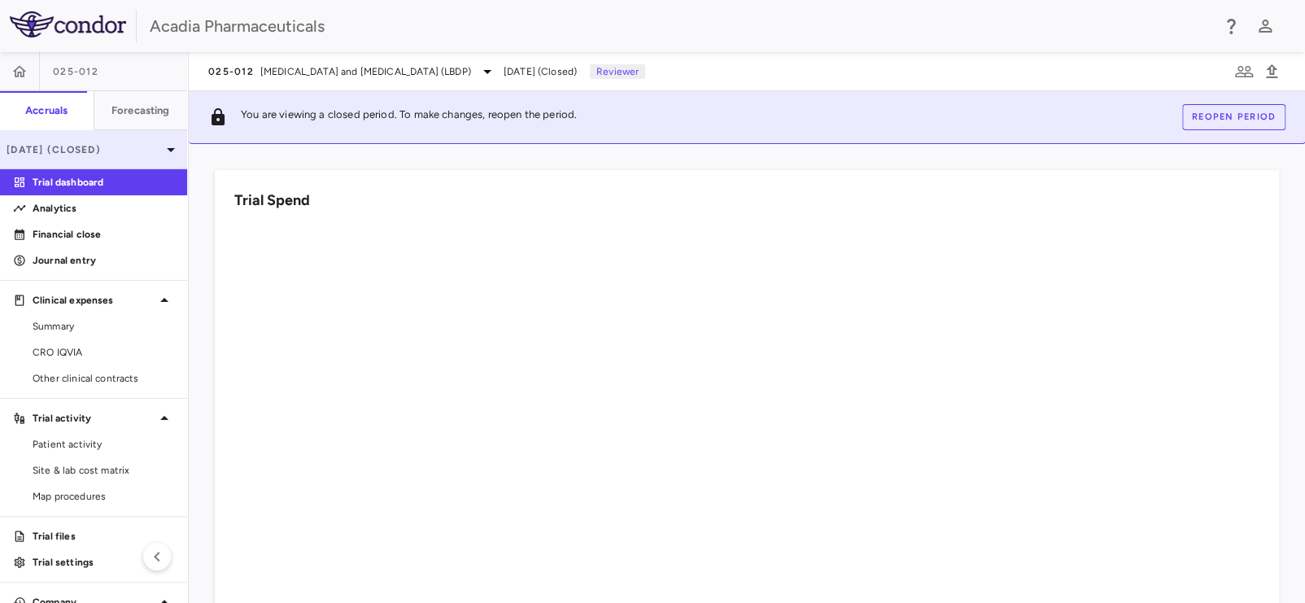
click at [120, 149] on p "Jul 2025 (Closed)" at bounding box center [84, 149] width 155 height 15
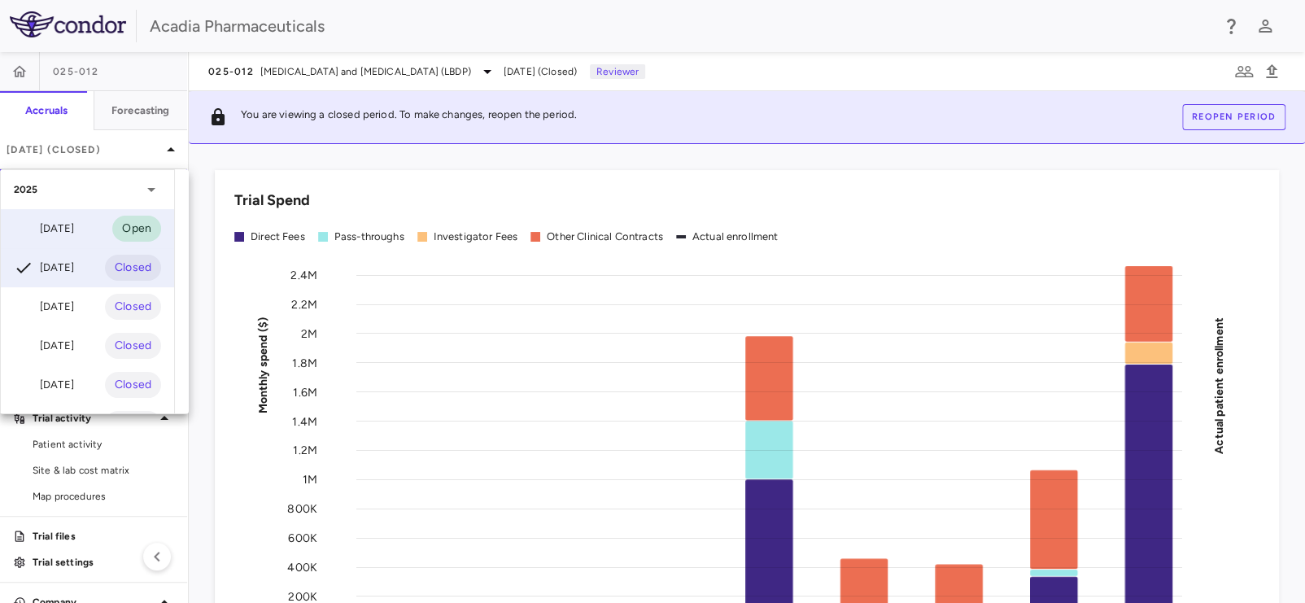
click at [74, 229] on div "Aug 2025" at bounding box center [44, 229] width 60 height 20
